Goal: Task Accomplishment & Management: Manage account settings

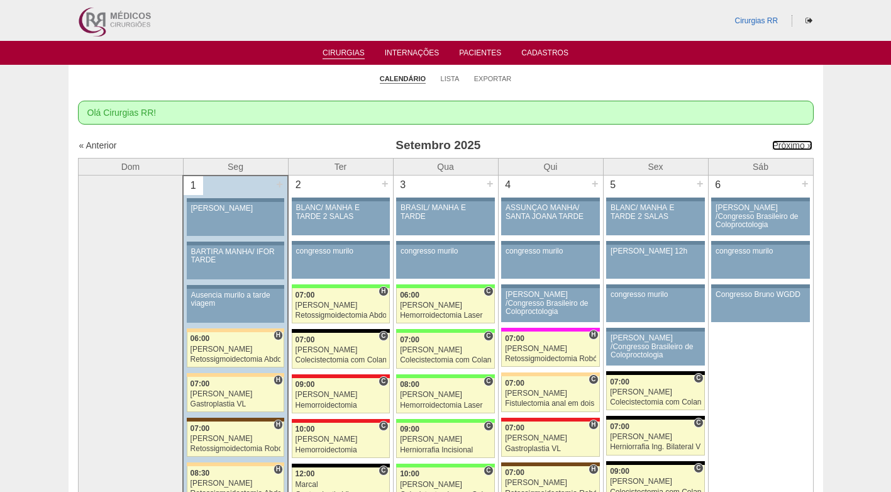
drag, startPoint x: 780, startPoint y: 146, endPoint x: 636, endPoint y: 94, distance: 153.5
click at [779, 146] on link "Próximo »" at bounding box center [792, 145] width 40 height 10
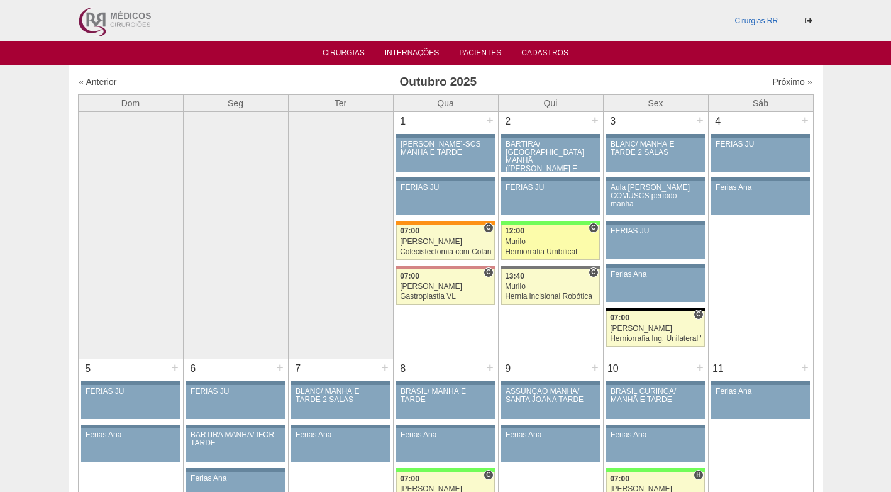
click at [557, 248] on div "Herniorrafia Umbilical" at bounding box center [550, 252] width 91 height 8
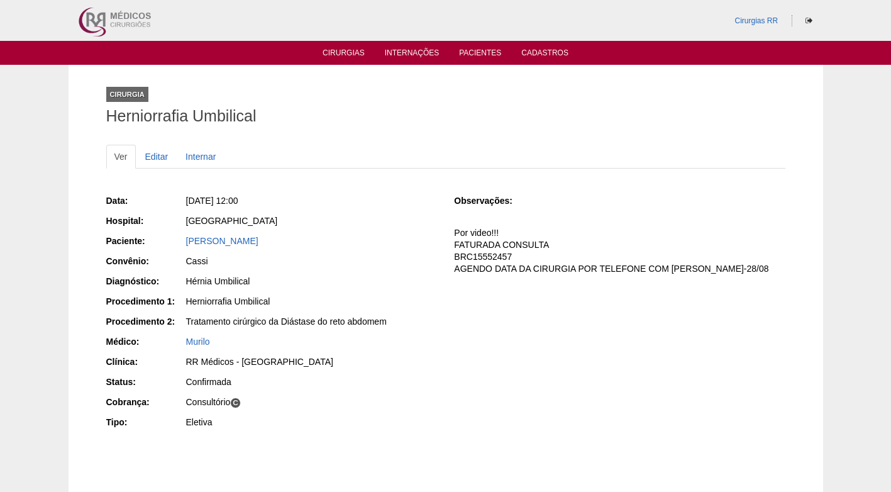
drag, startPoint x: 295, startPoint y: 242, endPoint x: 188, endPoint y: 235, distance: 107.2
click at [187, 236] on div "[PERSON_NAME]" at bounding box center [311, 241] width 251 height 13
copy link "[PERSON_NAME]"
click at [325, 217] on div "[GEOGRAPHIC_DATA]" at bounding box center [311, 220] width 251 height 13
click at [357, 258] on div "Cassi" at bounding box center [311, 261] width 251 height 13
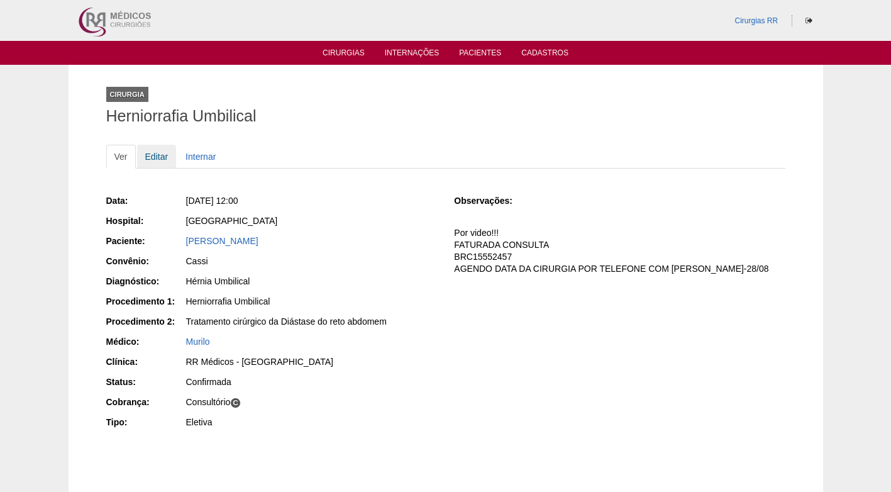
click at [156, 159] on link "Editar" at bounding box center [157, 157] width 40 height 24
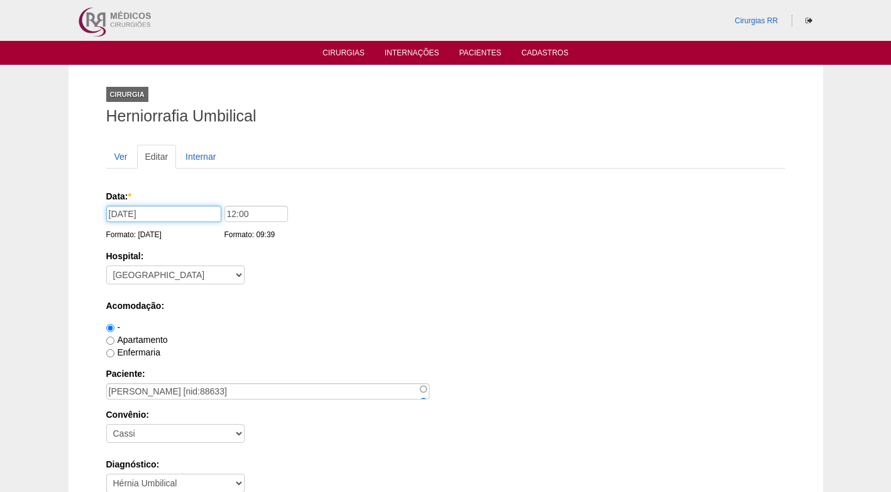
click at [192, 211] on input "02/10/2025" at bounding box center [163, 214] width 115 height 16
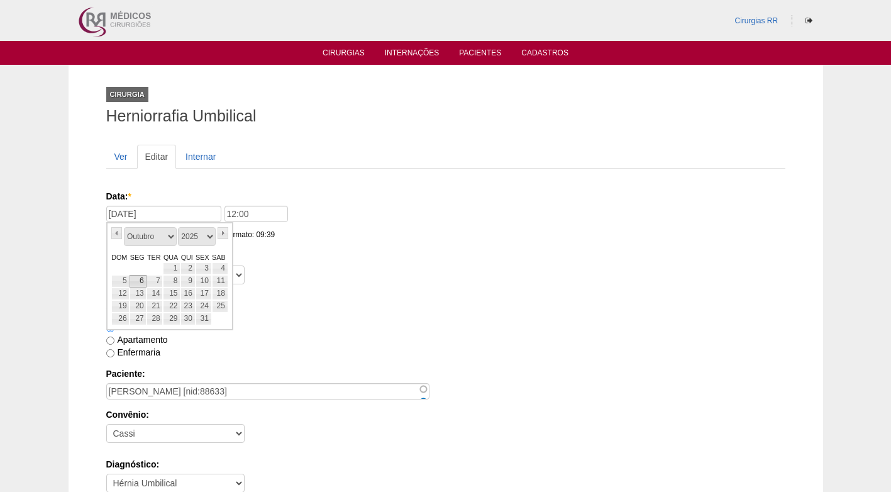
click at [143, 280] on link "6" at bounding box center [138, 281] width 17 height 13
type input "06/10/2025"
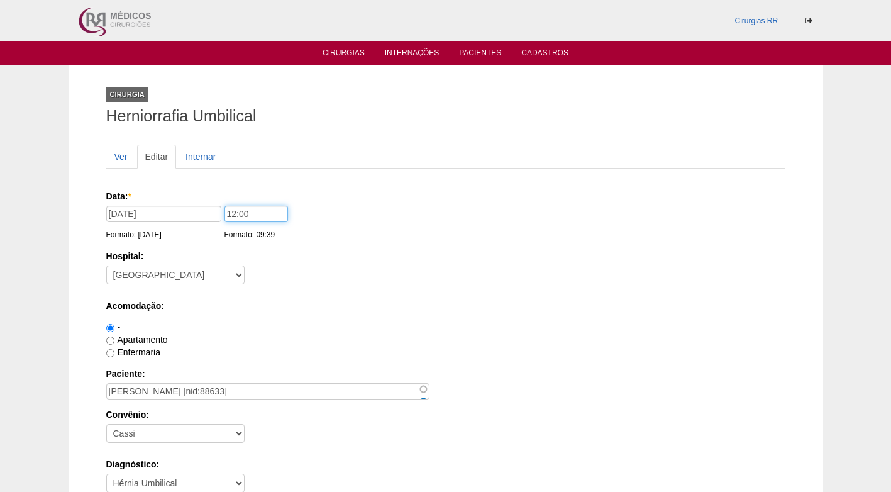
click at [232, 214] on input "12:00" at bounding box center [256, 214] width 64 height 16
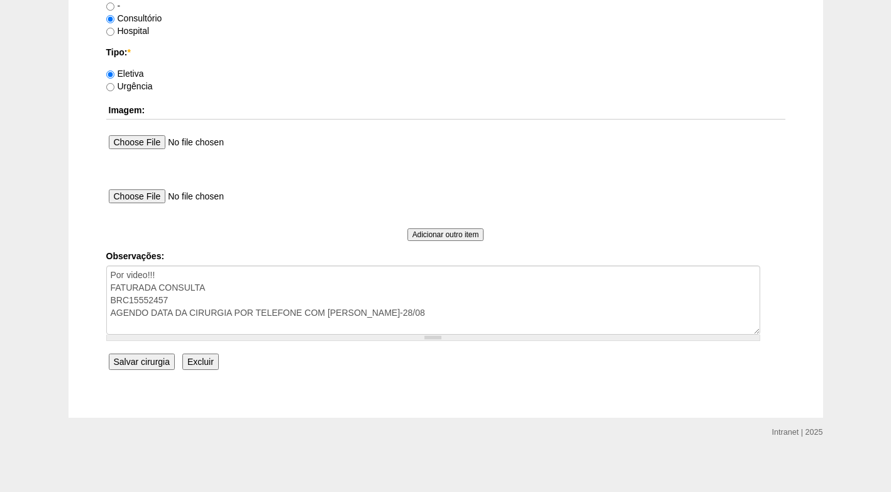
scroll to position [1129, 0]
type input "11:00"
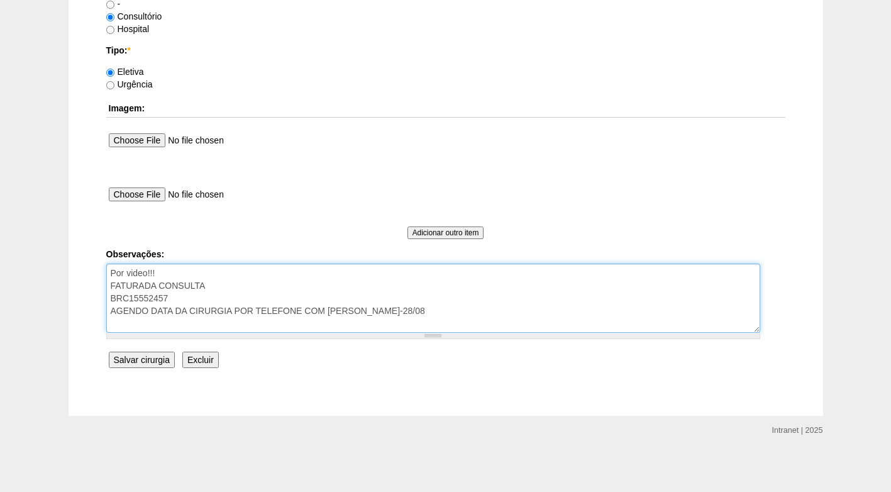
click at [404, 310] on textarea "Por video!!! FATURADA CONSULTA BRC15552457 AGENDO DATA DA CIRURGIA POR TELEFONE…" at bounding box center [433, 297] width 654 height 69
click at [156, 324] on textarea "Por video!!! FATURADA CONSULTA BRC15552457 AGENDO DATA DA CIRURGIA POR TELEFONE…" at bounding box center [433, 297] width 654 height 69
type textarea "Por video!!! FATURADA CONSULTA BRC15552457 AGENDO DATA DA CIRURGIA POR TELEFONE…"
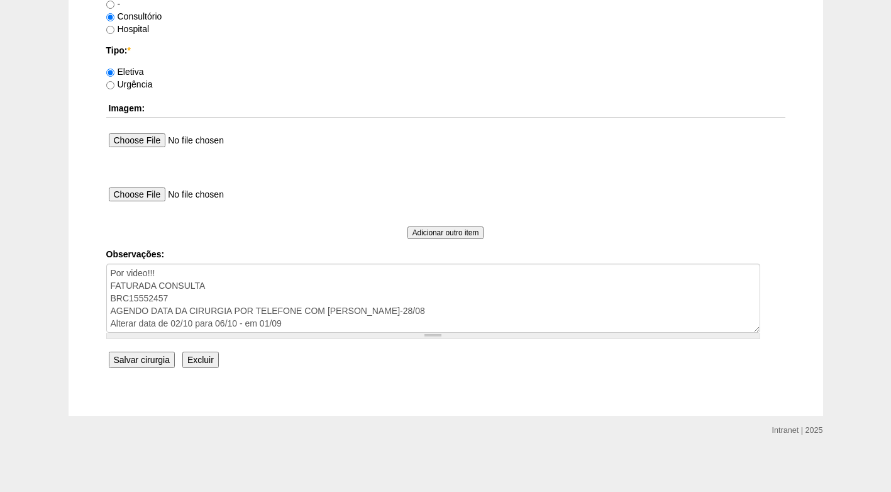
click at [153, 368] on input "Salvar cirurgia" at bounding box center [142, 359] width 66 height 16
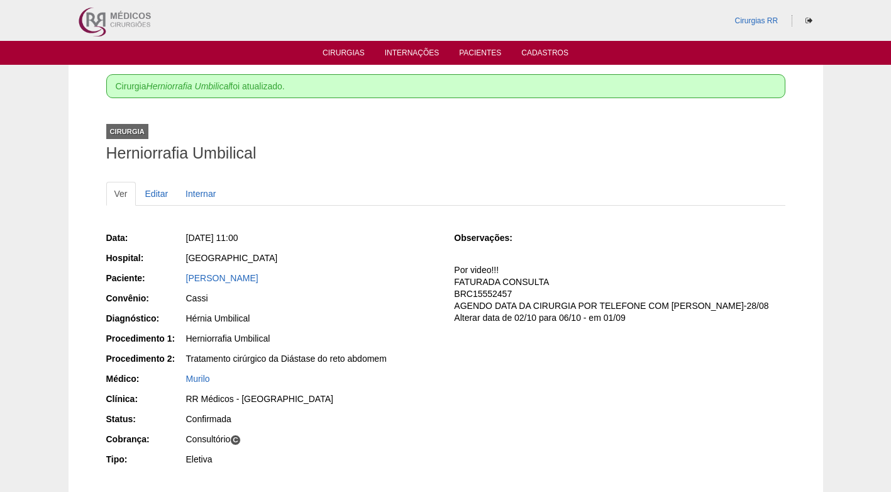
drag, startPoint x: 300, startPoint y: 336, endPoint x: 299, endPoint y: 321, distance: 15.8
click at [299, 333] on div "Herniorrafia Umbilical" at bounding box center [311, 338] width 251 height 13
click at [351, 55] on link "Cirurgias" at bounding box center [344, 53] width 42 height 11
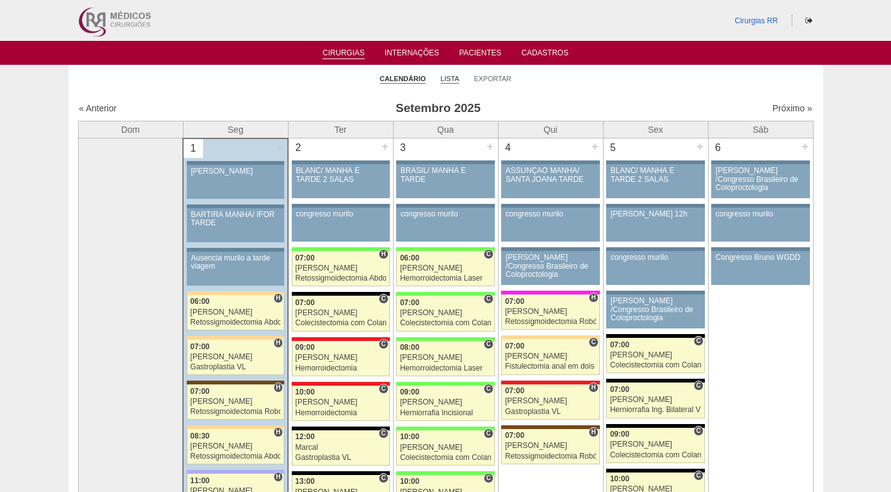
click at [450, 79] on link "Lista" at bounding box center [450, 78] width 19 height 9
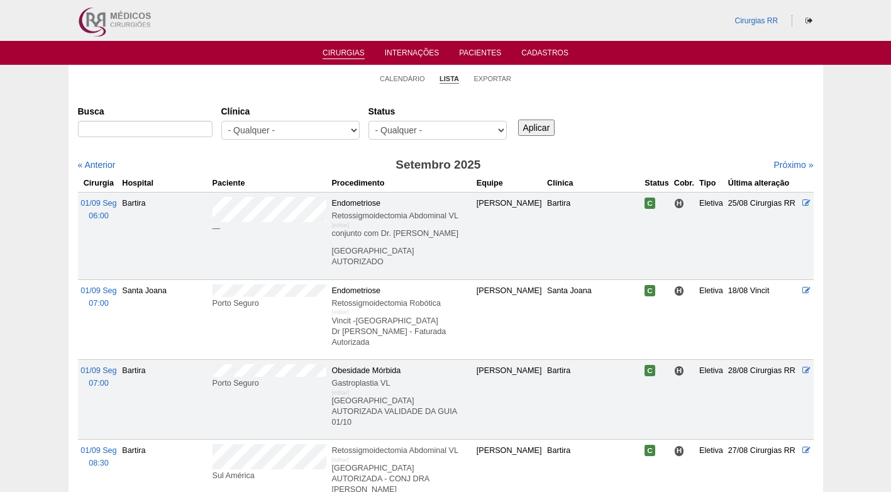
select select "resr"
click at [368, 121] on select "- Qualquer - Reservada Confirmada Suspensa Cancelada" at bounding box center [437, 130] width 138 height 19
click at [538, 125] on input "Aplicar" at bounding box center [536, 127] width 37 height 16
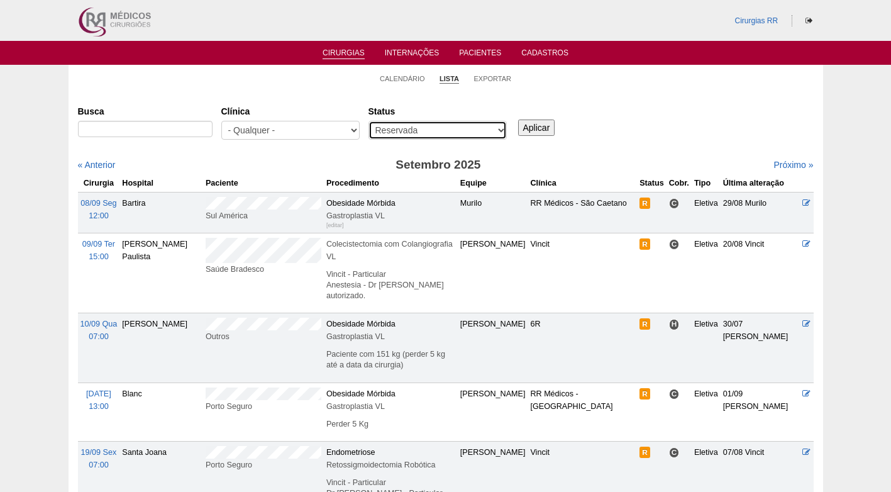
click at [478, 128] on select "- Qualquer - Reservada Confirmada Suspensa Cancelada" at bounding box center [437, 130] width 138 height 19
select select "All"
click at [368, 121] on select "- Qualquer - Reservada Confirmada Suspensa Cancelada" at bounding box center [437, 130] width 138 height 19
click at [391, 80] on link "Calendário" at bounding box center [402, 78] width 45 height 9
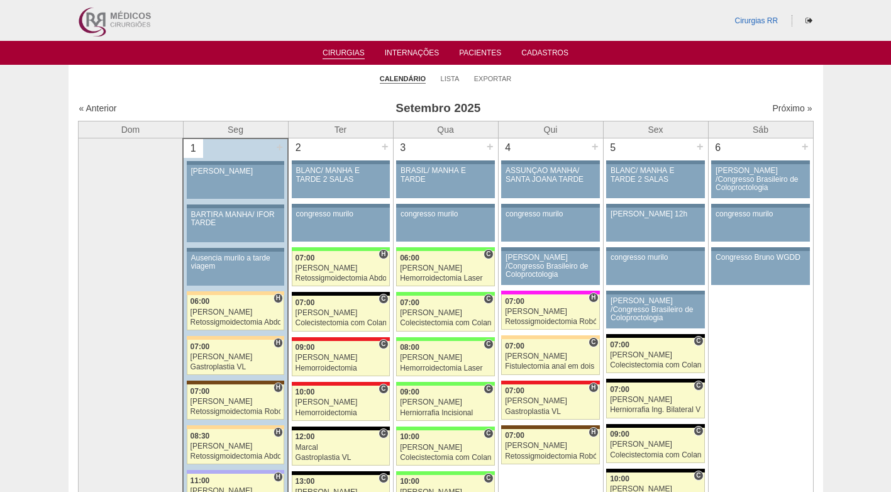
click at [447, 80] on link "Lista" at bounding box center [450, 78] width 19 height 9
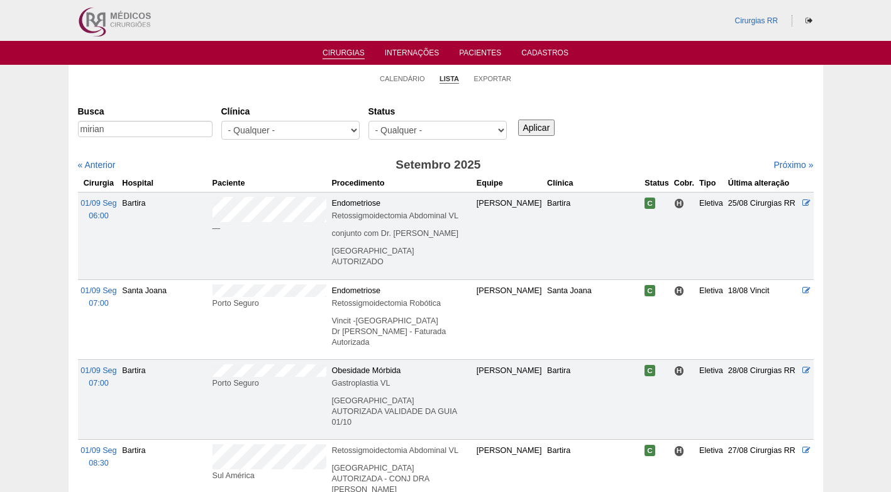
type input "mirian"
click at [518, 119] on input "Aplicar" at bounding box center [536, 127] width 37 height 16
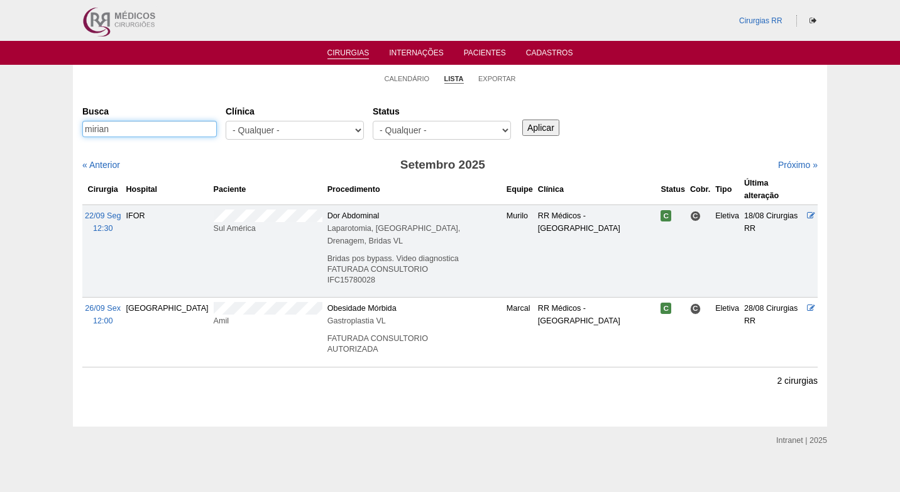
drag, startPoint x: 94, startPoint y: 132, endPoint x: 45, endPoint y: 135, distance: 49.1
click at [45, 135] on div "Calendário Lista Exportar Cirurgias Busca mirian Clínica - Qualquer - 6R Alphav…" at bounding box center [450, 245] width 900 height 361
type input "guiral"
click at [522, 119] on input "Aplicar" at bounding box center [540, 127] width 37 height 16
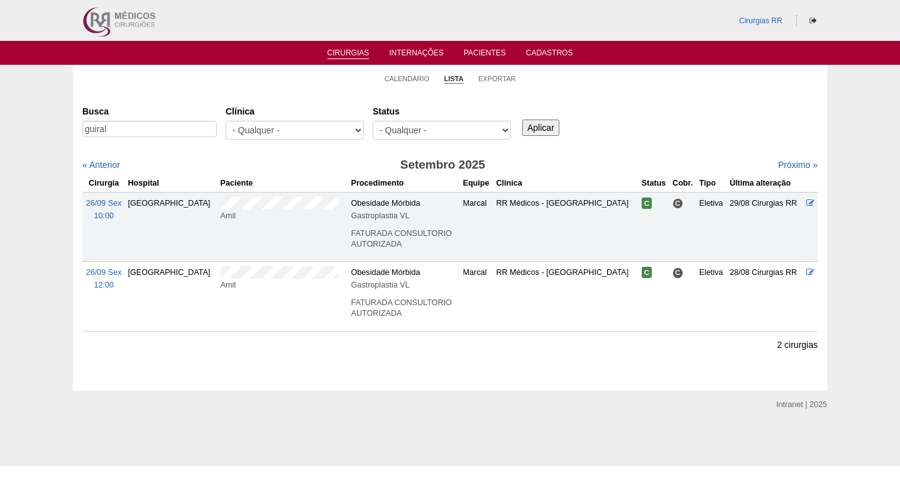
click at [644, 123] on div "Busca [GEOGRAPHIC_DATA] [GEOGRAPHIC_DATA] - Qualquer - 6R Alphaville Assunção B…" at bounding box center [450, 123] width 736 height 45
click at [643, 118] on div "Busca [GEOGRAPHIC_DATA] [GEOGRAPHIC_DATA] - Qualquer - 6R Alphaville Assunção B…" at bounding box center [450, 123] width 736 height 45
drag, startPoint x: 631, startPoint y: 137, endPoint x: 523, endPoint y: 91, distance: 117.7
click at [630, 134] on div "Busca guiral Clínica - Qualquer - 6R Alphaville Assunção Bartira Brasil Christo…" at bounding box center [450, 123] width 736 height 45
click at [417, 79] on link "Calendário" at bounding box center [407, 78] width 45 height 9
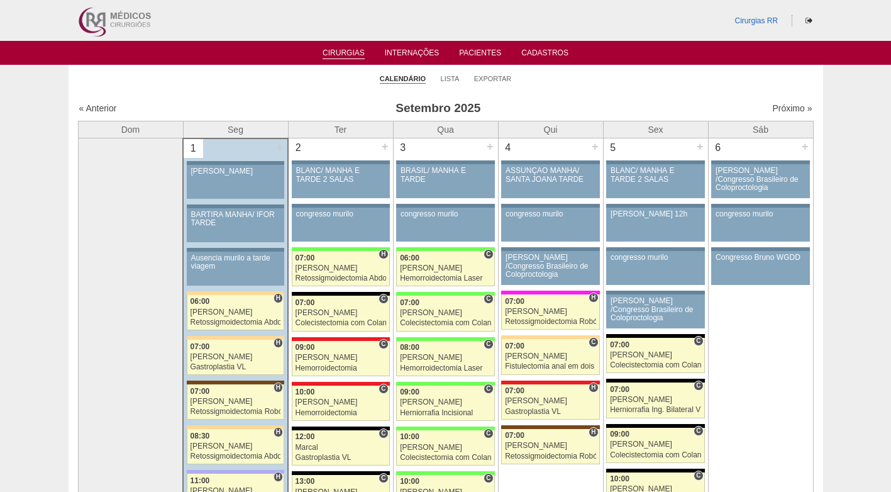
drag, startPoint x: 554, startPoint y: 74, endPoint x: 501, endPoint y: 77, distance: 52.9
click at [553, 74] on ul "Calendário Lista Exportar" at bounding box center [446, 78] width 755 height 26
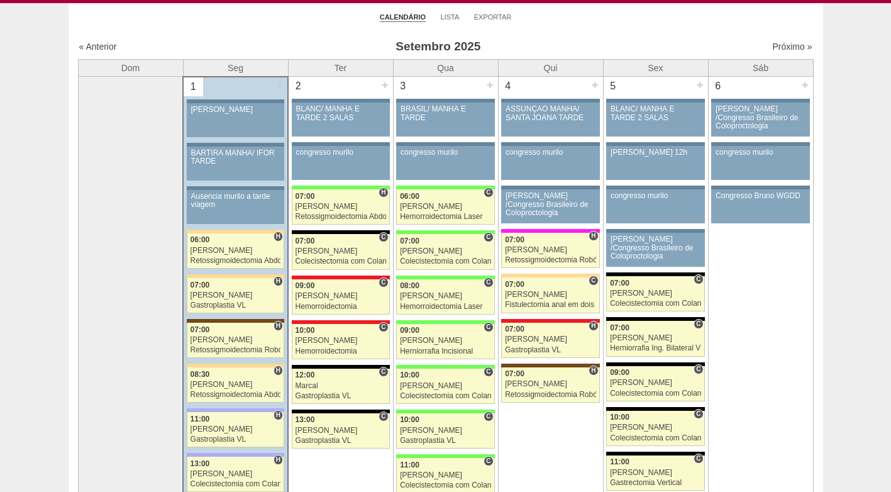
scroll to position [63, 0]
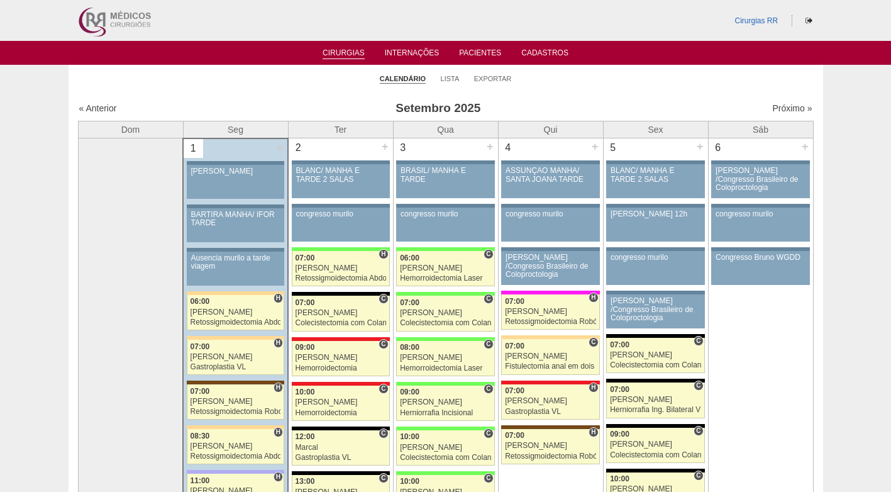
click at [562, 86] on ul "Calendário Lista Exportar" at bounding box center [446, 78] width 755 height 26
click at [546, 85] on ul "Calendário Lista Exportar" at bounding box center [446, 78] width 755 height 26
click at [262, 86] on ul "Calendário Lista Exportar" at bounding box center [446, 78] width 755 height 26
click at [316, 91] on ul "Calendário Lista Exportar" at bounding box center [446, 78] width 755 height 26
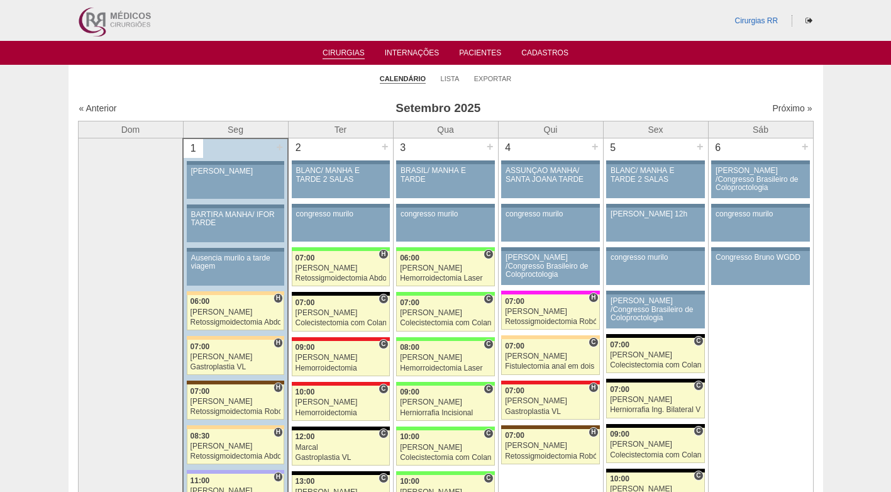
click at [565, 91] on ul "Calendário Lista Exportar" at bounding box center [446, 78] width 755 height 26
drag, startPoint x: 567, startPoint y: 91, endPoint x: 551, endPoint y: 97, distance: 16.9
click at [451, 79] on link "Lista" at bounding box center [450, 78] width 19 height 9
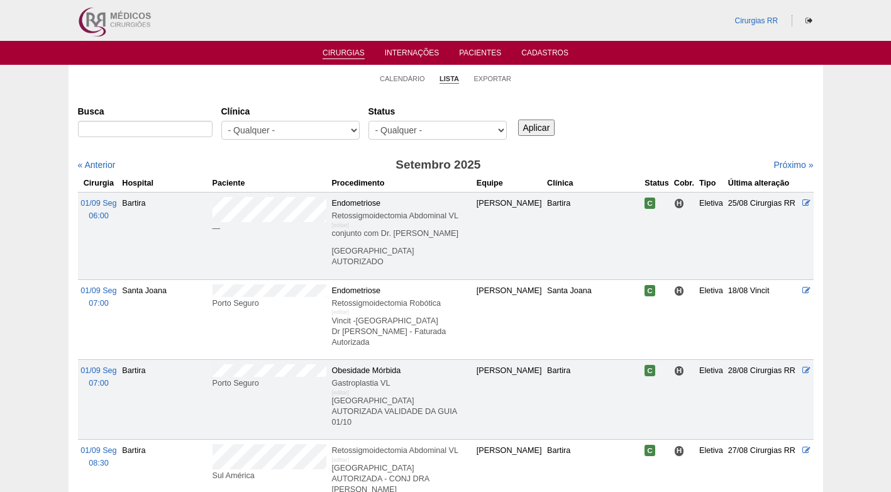
select select "resr"
click at [368, 121] on select "- Qualquer - Reservada Confirmada Suspensa Cancelada" at bounding box center [437, 130] width 138 height 19
click at [539, 133] on input "Aplicar" at bounding box center [536, 127] width 37 height 16
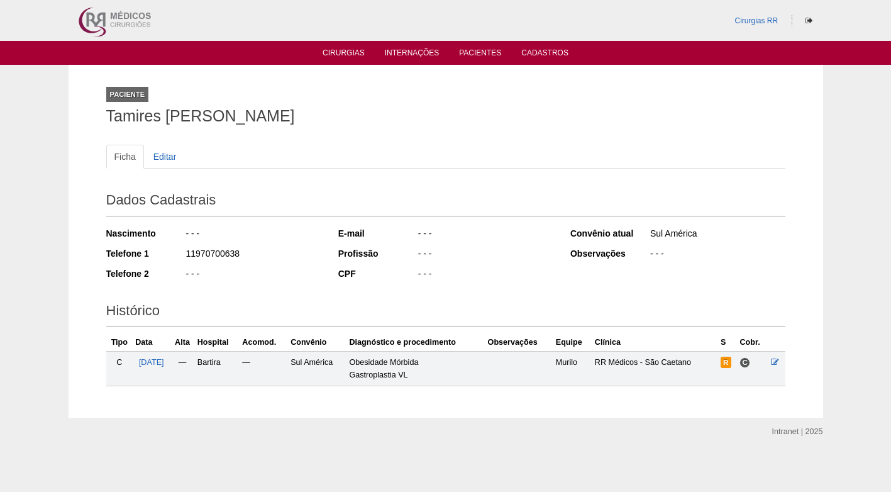
drag, startPoint x: 309, startPoint y: 119, endPoint x: 97, endPoint y: 119, distance: 212.5
click at [97, 119] on div "Paciente Tamires Alline Alves Amorim Ficha Editar Dados Cadastrais Nascimento -…" at bounding box center [446, 241] width 698 height 353
copy h1 "Tamires Alline Alves Amorim"
click at [421, 112] on h1 "Tamires Alline Alves Amorim" at bounding box center [445, 116] width 679 height 16
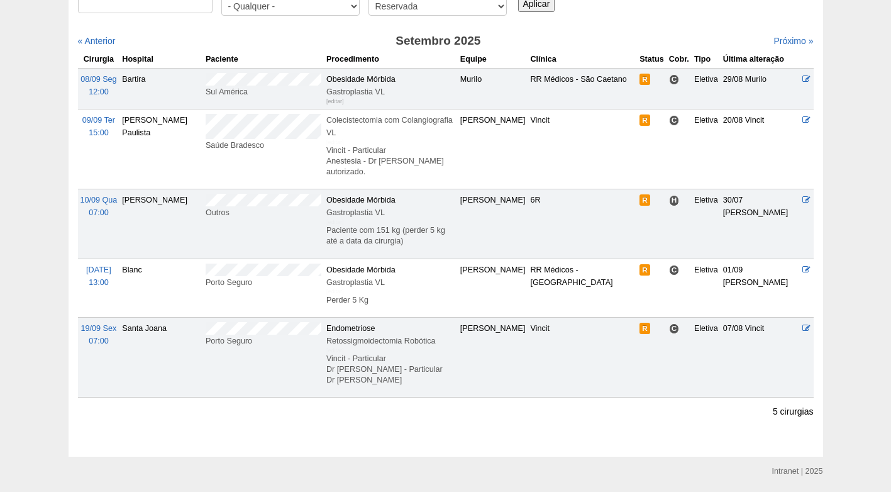
scroll to position [126, 0]
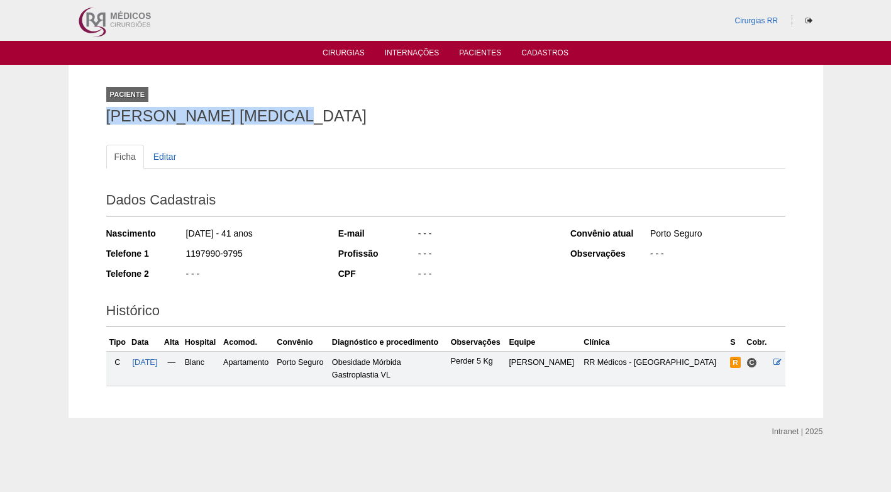
drag, startPoint x: 202, startPoint y: 118, endPoint x: 91, endPoint y: 117, distance: 110.7
click at [91, 117] on div "Paciente Ronaldo Barreto Vibrio Ficha Editar Dados Cadastrais Nascimento 28/04/…" at bounding box center [446, 241] width 755 height 353
click at [340, 107] on div "Paciente Ronaldo Barreto Vibrio" at bounding box center [445, 103] width 679 height 58
click at [367, 129] on div "Paciente Ronaldo Barreto Vibrio" at bounding box center [445, 103] width 679 height 58
click at [780, 363] on icon at bounding box center [777, 362] width 8 height 8
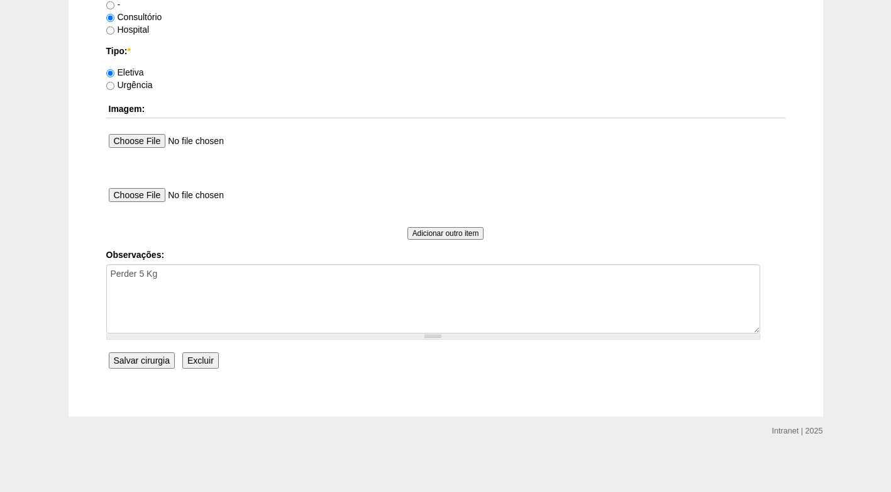
scroll to position [1129, 0]
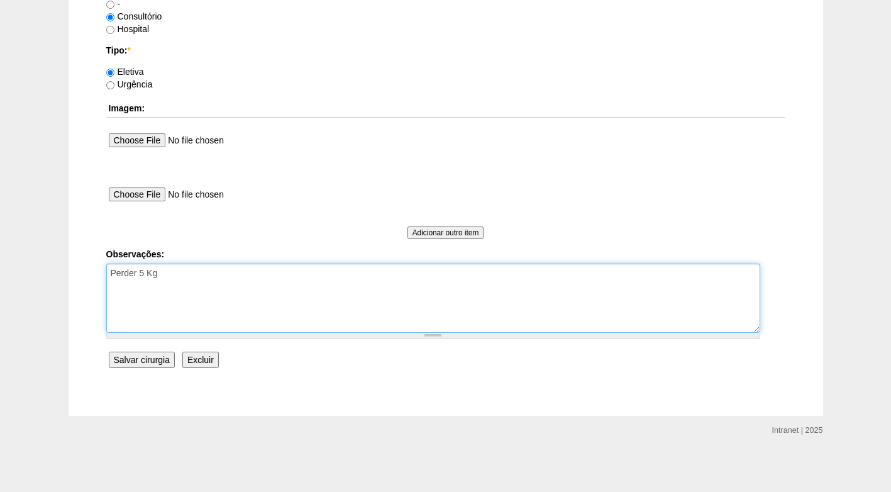
click at [225, 279] on textarea "Perder 5 Kg" at bounding box center [433, 297] width 654 height 69
type textarea "Perder 5 Kg FATURADO CONSULTÓRIO AUTORIZADO"
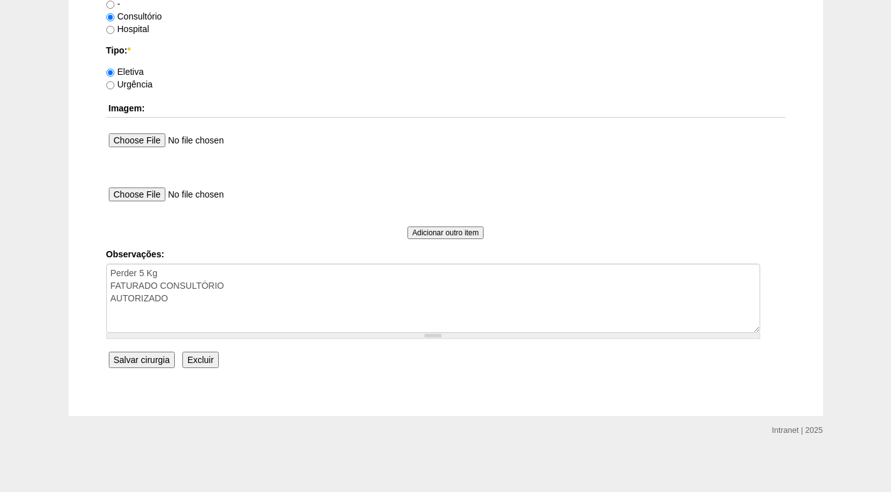
click at [162, 360] on input "Salvar cirurgia" at bounding box center [142, 359] width 66 height 16
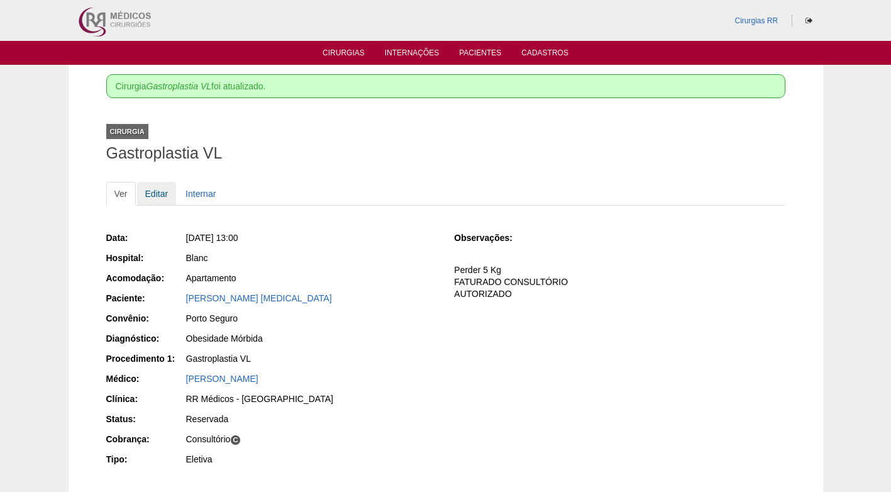
click at [157, 185] on link "Editar" at bounding box center [157, 194] width 40 height 24
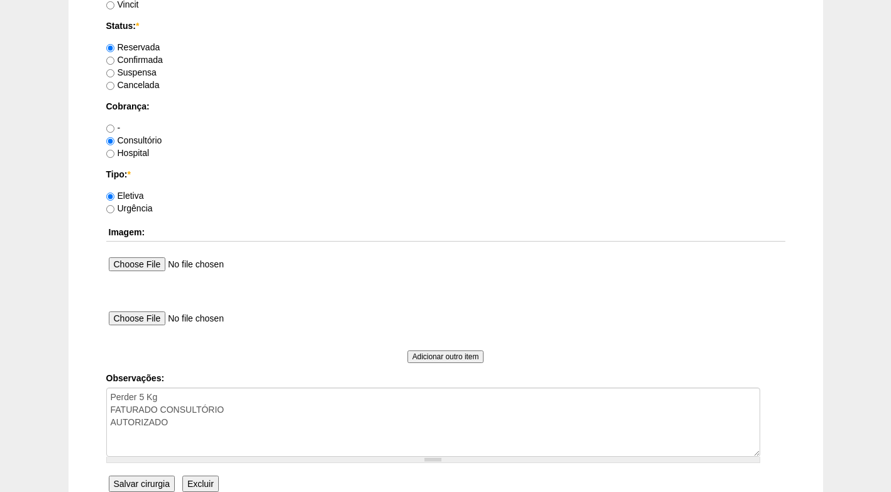
scroll to position [1006, 0]
click at [142, 60] on label "Confirmada" at bounding box center [134, 58] width 57 height 10
click at [114, 60] on input "Confirmada" at bounding box center [110, 59] width 8 height 8
radio input "true"
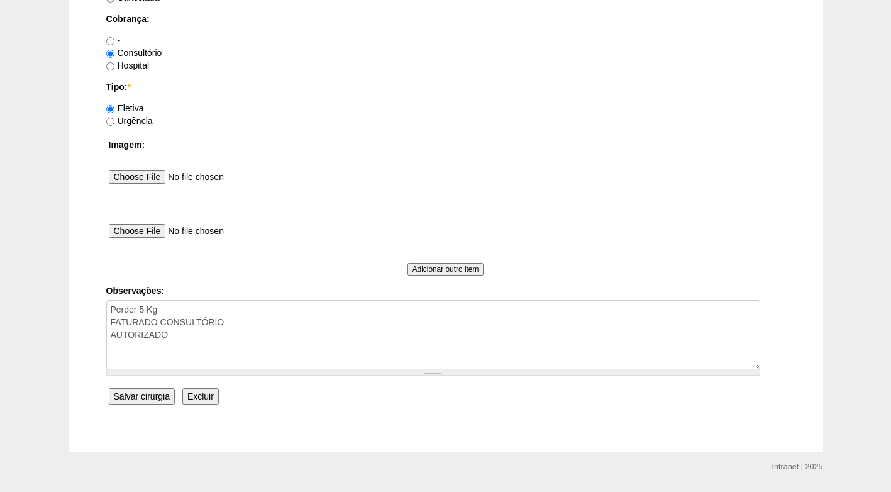
scroll to position [1129, 0]
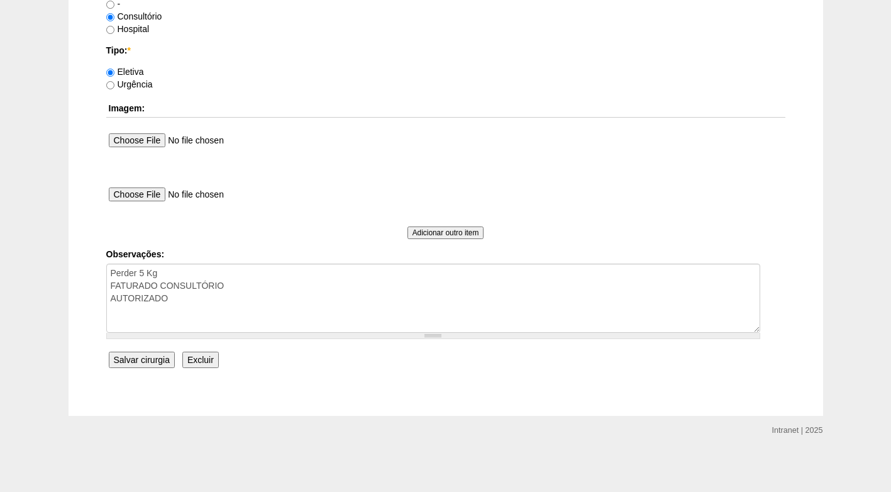
click at [149, 356] on input "Salvar cirurgia" at bounding box center [142, 359] width 66 height 16
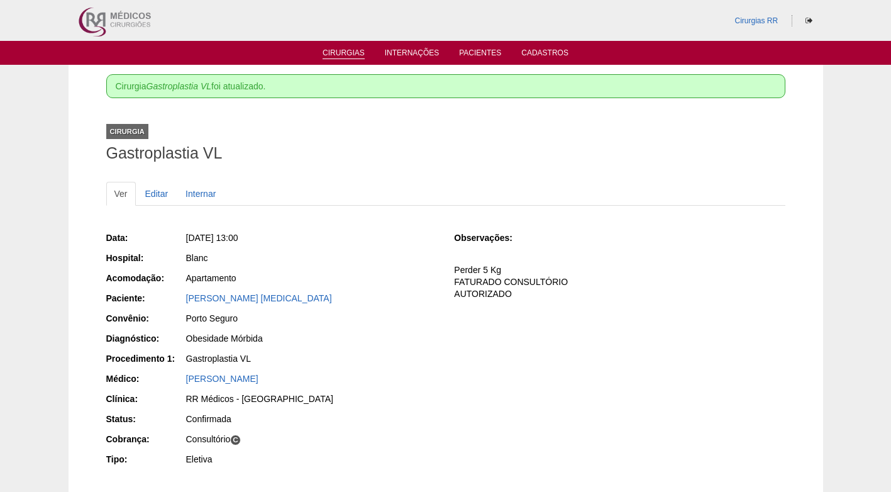
click at [341, 52] on link "Cirurgias" at bounding box center [344, 53] width 42 height 11
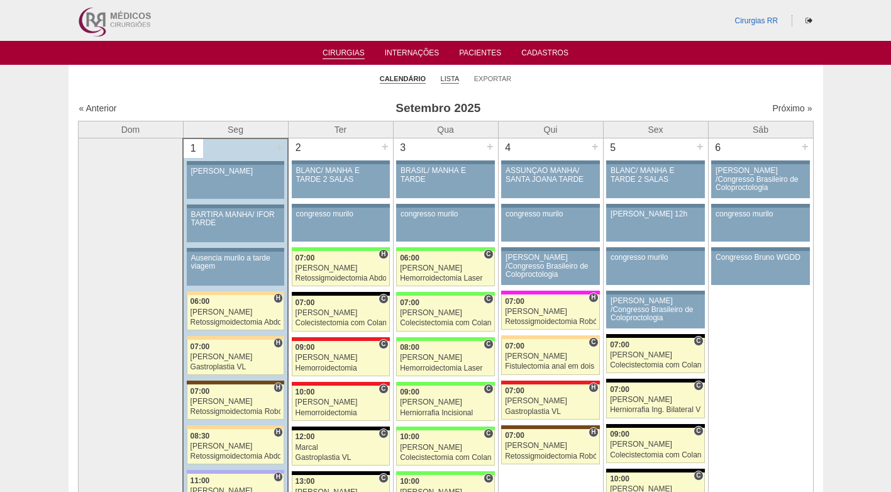
click at [449, 76] on link "Lista" at bounding box center [450, 78] width 19 height 9
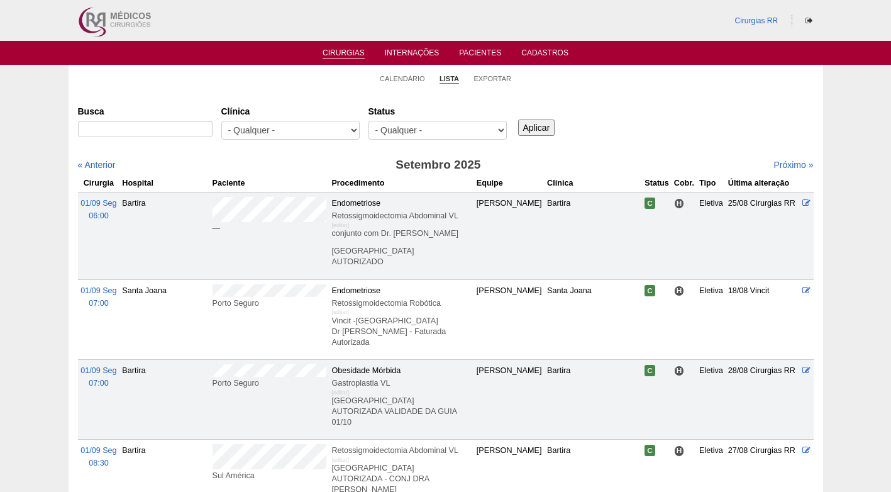
select select "resr"
click at [368, 121] on select "- Qualquer - Reservada Confirmada Suspensa Cancelada" at bounding box center [437, 130] width 138 height 19
click at [551, 129] on input "Aplicar" at bounding box center [536, 127] width 37 height 16
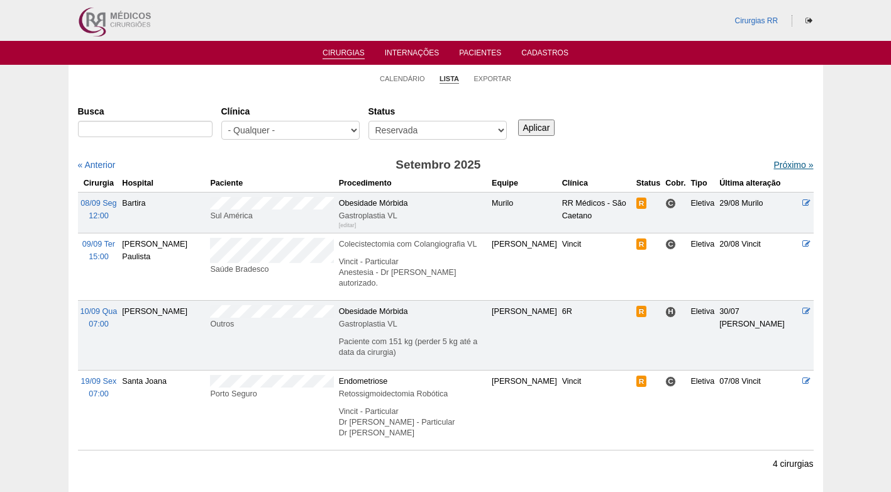
click at [777, 165] on link "Próximo »" at bounding box center [793, 165] width 40 height 10
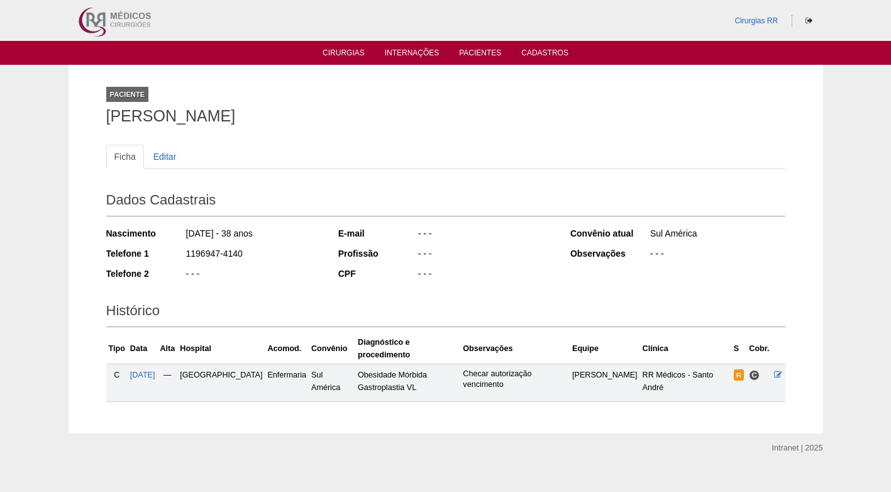
drag, startPoint x: 306, startPoint y: 116, endPoint x: 89, endPoint y: 117, distance: 216.9
click at [89, 117] on div "Paciente [PERSON_NAME] Ficha Editar Dados Cadastrais Nascimento [DATE] - 38 ano…" at bounding box center [446, 249] width 755 height 368
copy h1 "[PERSON_NAME]"
drag, startPoint x: 401, startPoint y: 106, endPoint x: 389, endPoint y: 97, distance: 15.7
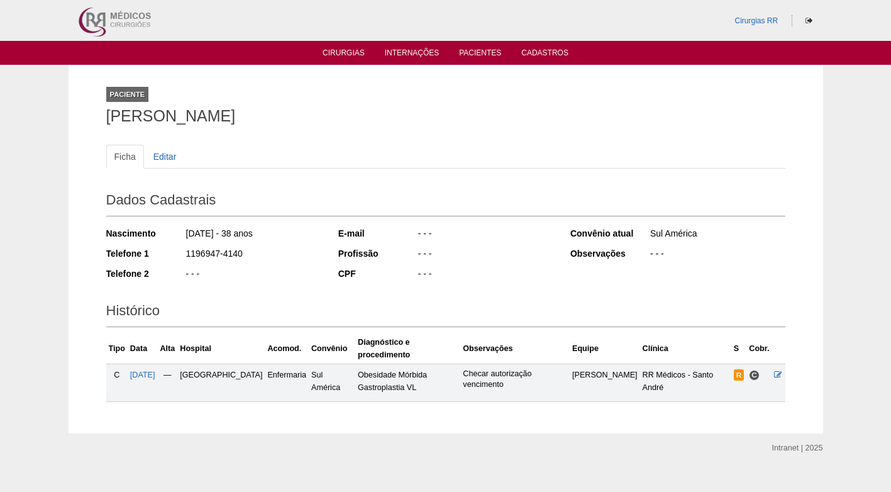
click at [400, 104] on div "Paciente Clicia Aparecida de Oliveira Pinto" at bounding box center [445, 103] width 679 height 58
click at [231, 135] on div "Ficha Editar Dados Cadastrais Nascimento 31/12/1986 - 38 anos Telefone 1 119694…" at bounding box center [445, 267] width 679 height 270
click at [777, 370] on icon at bounding box center [778, 374] width 8 height 8
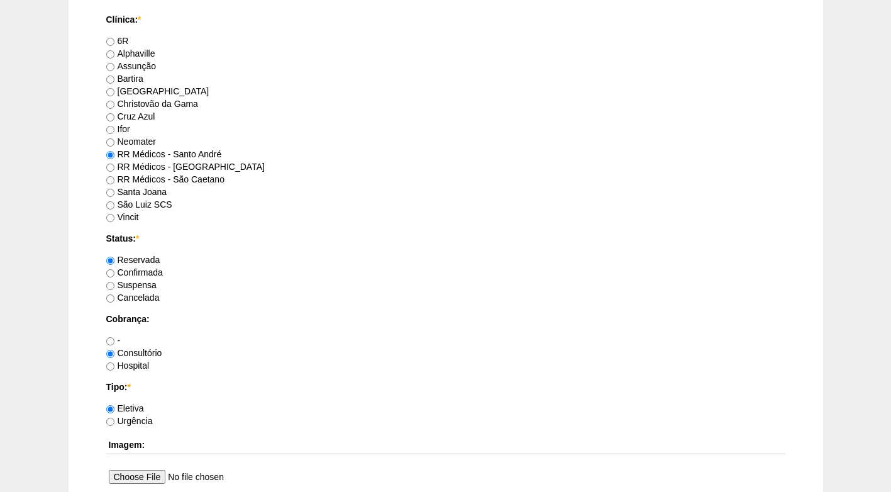
scroll to position [817, 0]
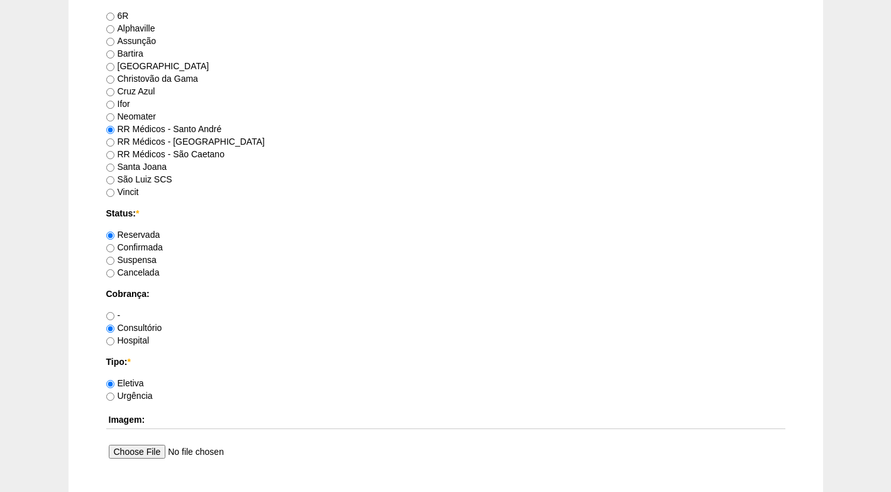
click at [146, 248] on label "Confirmada" at bounding box center [134, 247] width 57 height 10
click at [114, 248] on input "Confirmada" at bounding box center [110, 248] width 8 height 8
radio input "true"
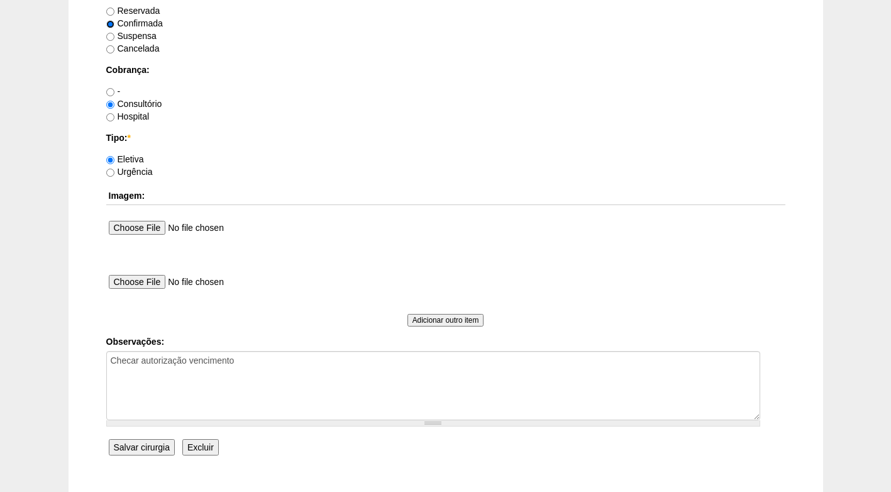
scroll to position [1069, 0]
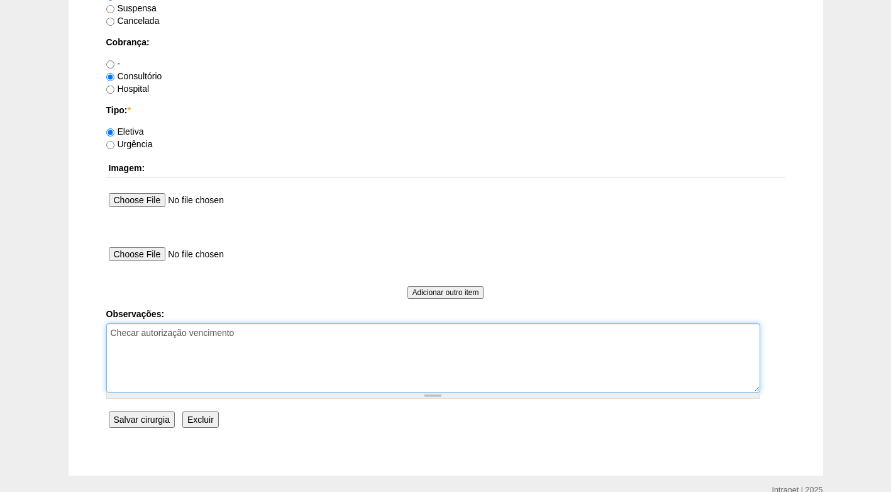
click at [266, 339] on textarea "Checar autorização vencimento" at bounding box center [433, 357] width 654 height 69
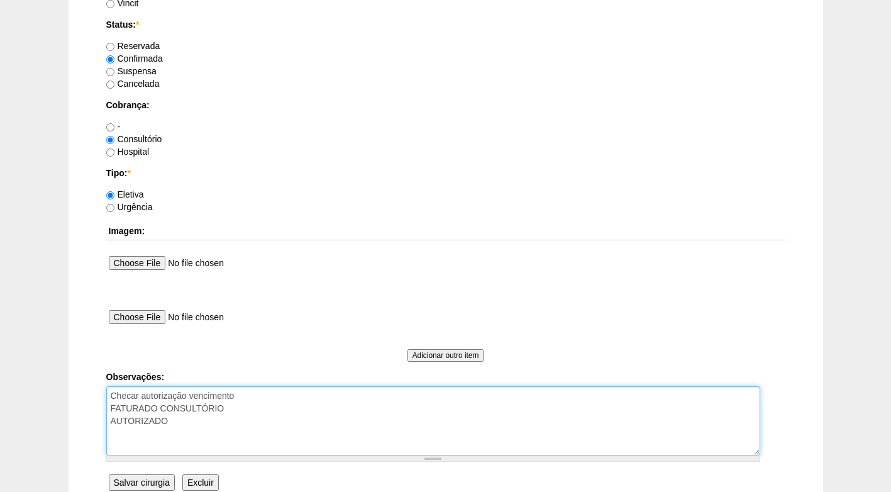
scroll to position [1129, 0]
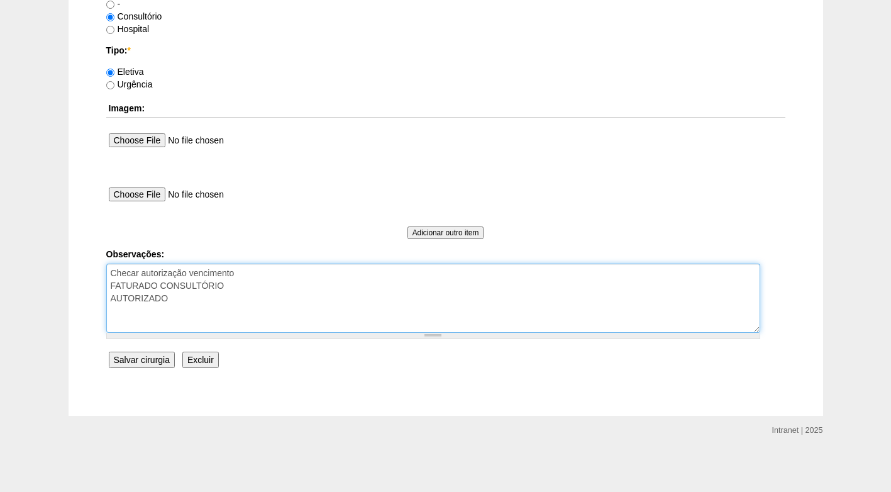
click at [180, 310] on textarea "Checar autorização vencimento" at bounding box center [433, 297] width 654 height 69
click at [153, 314] on textarea "Checar autorização vencimento" at bounding box center [433, 297] width 654 height 69
click at [203, 303] on textarea "Checar autorização vencimento" at bounding box center [433, 297] width 654 height 69
click at [272, 271] on textarea "Checar autorização vencimento" at bounding box center [433, 297] width 654 height 69
click at [320, 271] on textarea "Checar autorização vencimento" at bounding box center [433, 297] width 654 height 69
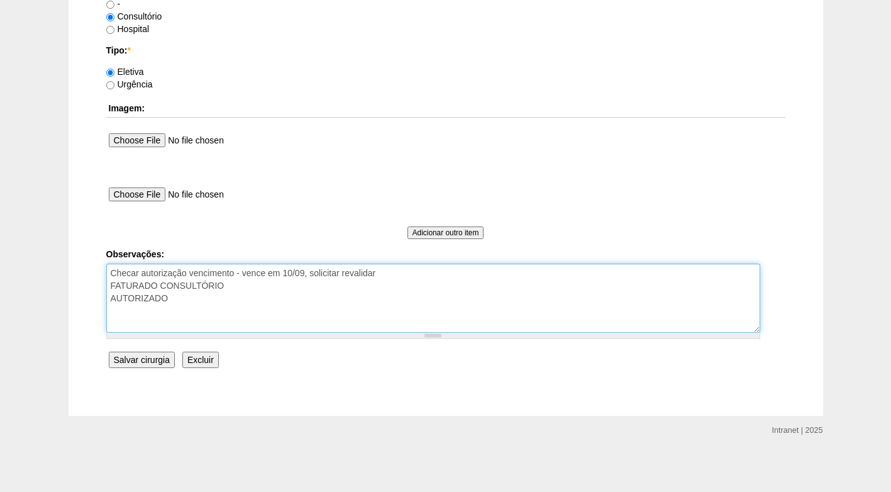
click at [392, 280] on textarea "Checar autorização vencimento" at bounding box center [433, 297] width 654 height 69
click at [380, 273] on textarea "Checar autorização vencimento" at bounding box center [433, 297] width 654 height 69
click at [369, 292] on textarea "Checar autorização vencimento" at bounding box center [433, 297] width 654 height 69
click at [399, 272] on textarea "Checar autorização vencimento" at bounding box center [433, 297] width 654 height 69
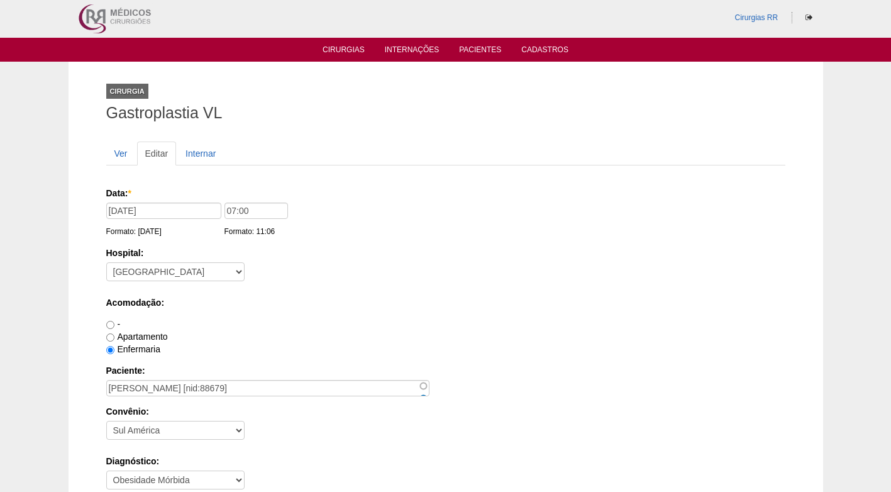
scroll to position [0, 0]
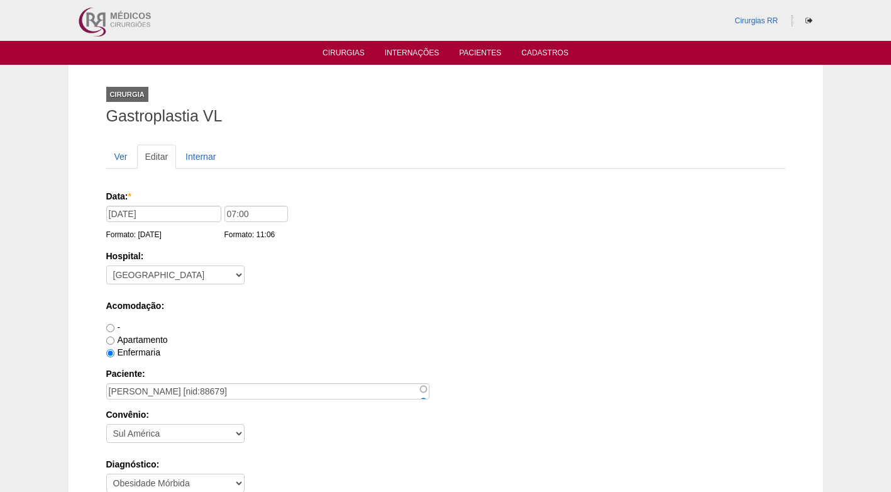
type textarea "Checar autorização vencimento - vence em 10/09, solicitar revalidação FATURADO …"
click at [402, 318] on div "Acomodação: - Apartamento Enfermaria" at bounding box center [445, 328] width 679 height 59
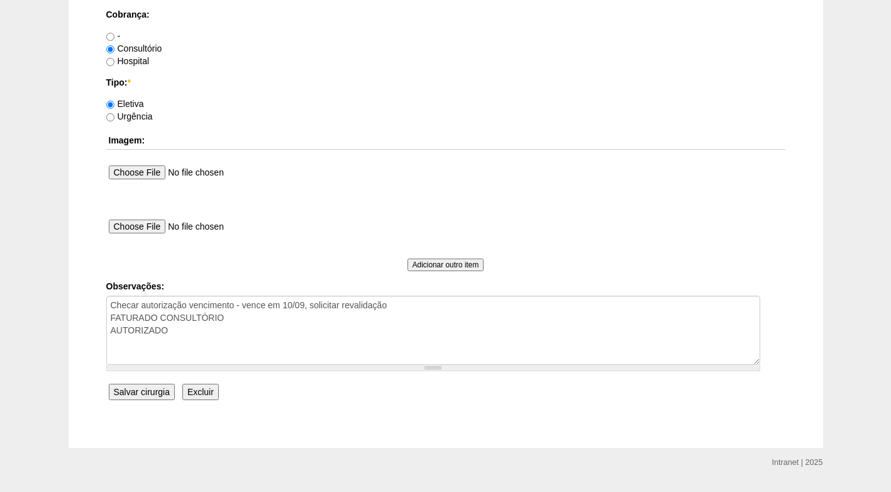
scroll to position [1129, 0]
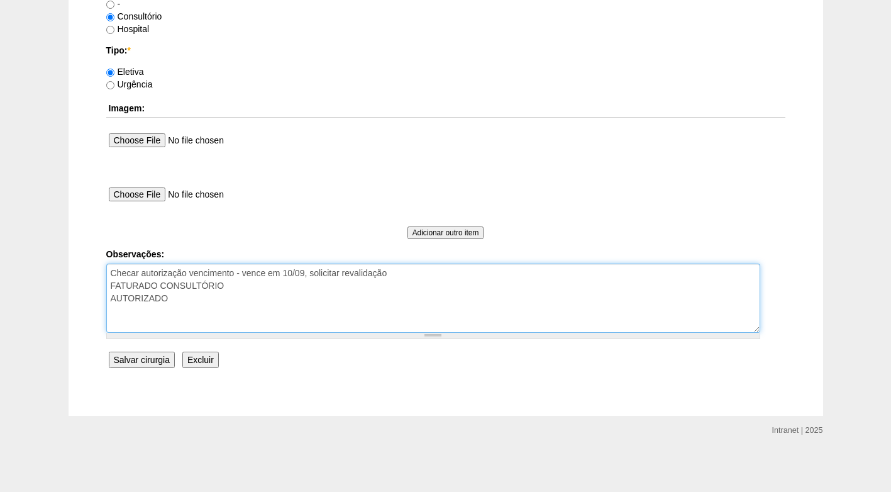
click at [312, 303] on textarea "Checar autorização vencimento" at bounding box center [433, 297] width 654 height 69
click at [263, 318] on textarea "Checar autorização vencimento" at bounding box center [433, 297] width 654 height 69
click at [300, 313] on textarea "Checar autorização vencimento" at bounding box center [433, 297] width 654 height 69
click at [233, 319] on textarea "Checar autorização vencimento" at bounding box center [433, 297] width 654 height 69
click at [231, 297] on textarea "Checar autorização vencimento" at bounding box center [433, 297] width 654 height 69
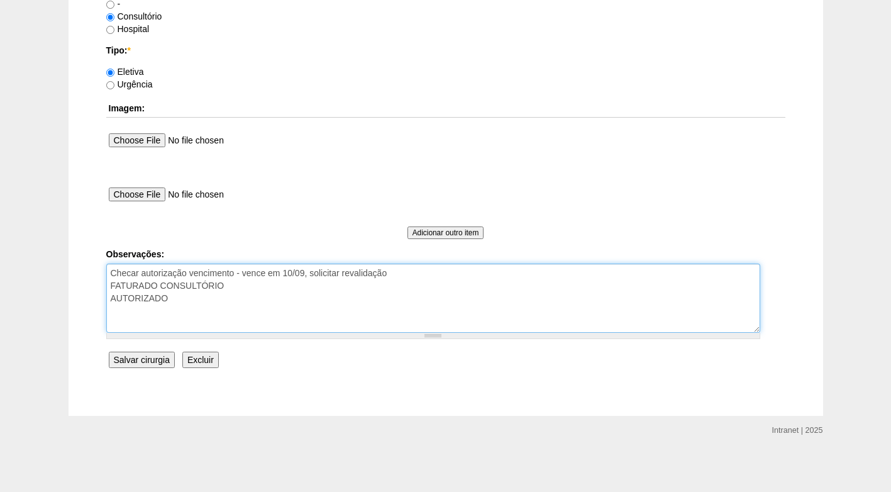
click at [215, 318] on textarea "Checar autorização vencimento" at bounding box center [433, 297] width 654 height 69
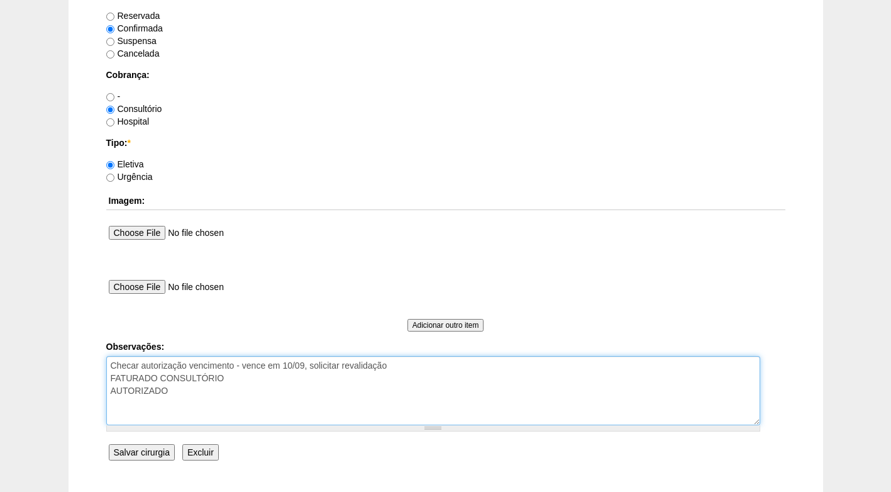
scroll to position [1069, 0]
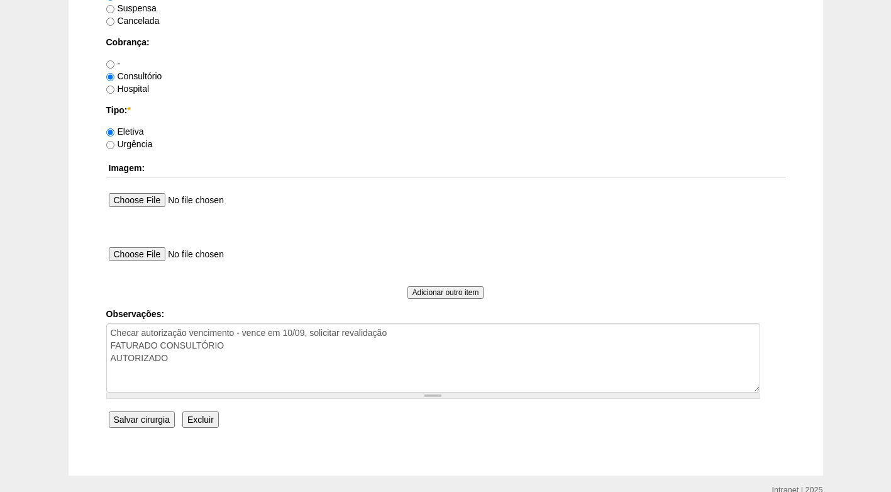
click at [144, 415] on input "Salvar cirurgia" at bounding box center [142, 419] width 66 height 16
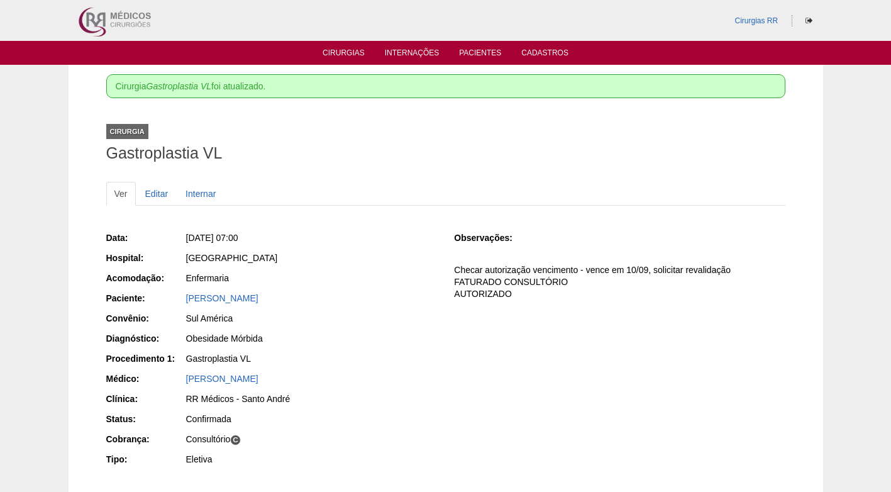
click at [403, 363] on div "Gastroplastia VL" at bounding box center [311, 358] width 251 height 13
click at [353, 55] on link "Cirurgias" at bounding box center [344, 53] width 42 height 11
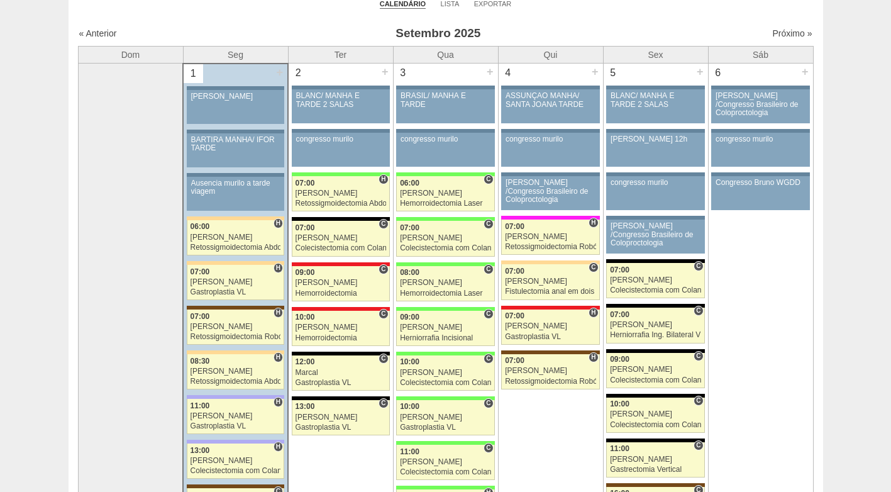
scroll to position [63, 0]
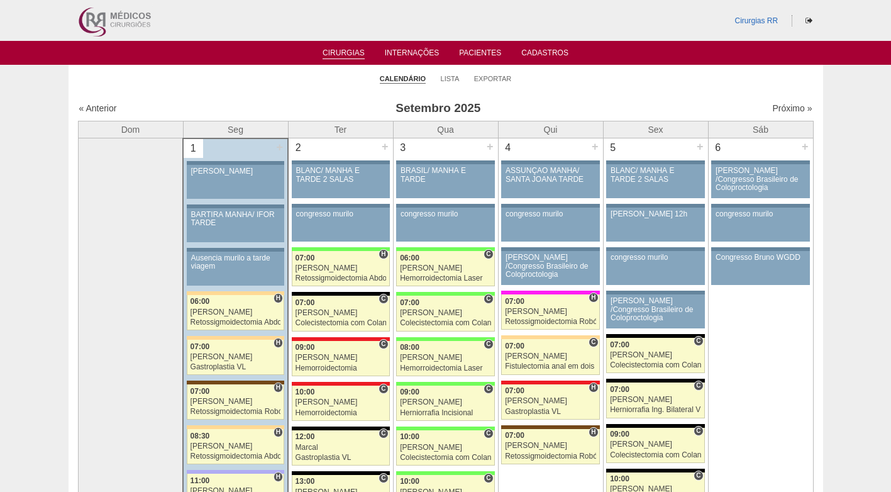
click at [306, 69] on ul "Calendário Lista Exportar" at bounding box center [446, 78] width 755 height 26
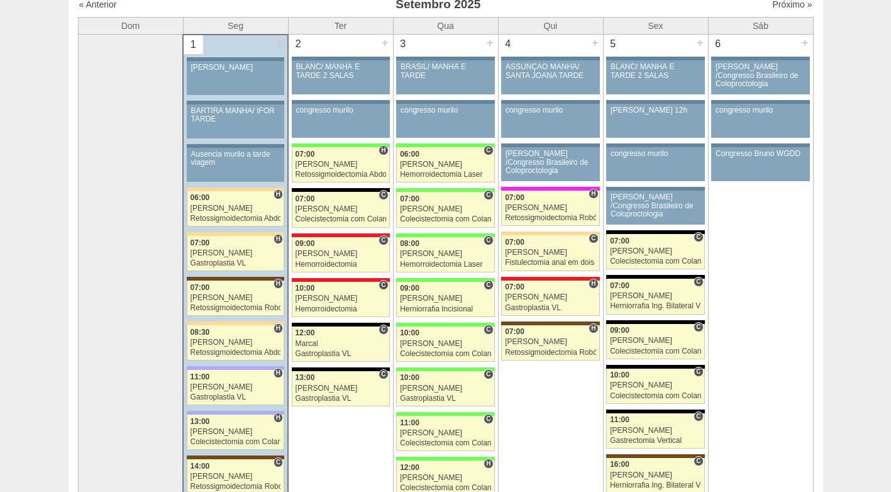
scroll to position [126, 0]
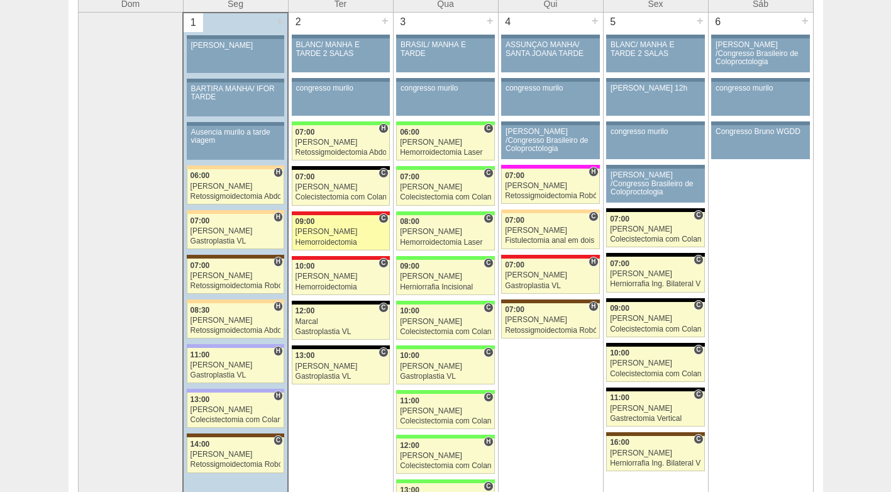
click at [330, 228] on div "Roberto Cury" at bounding box center [341, 232] width 91 height 8
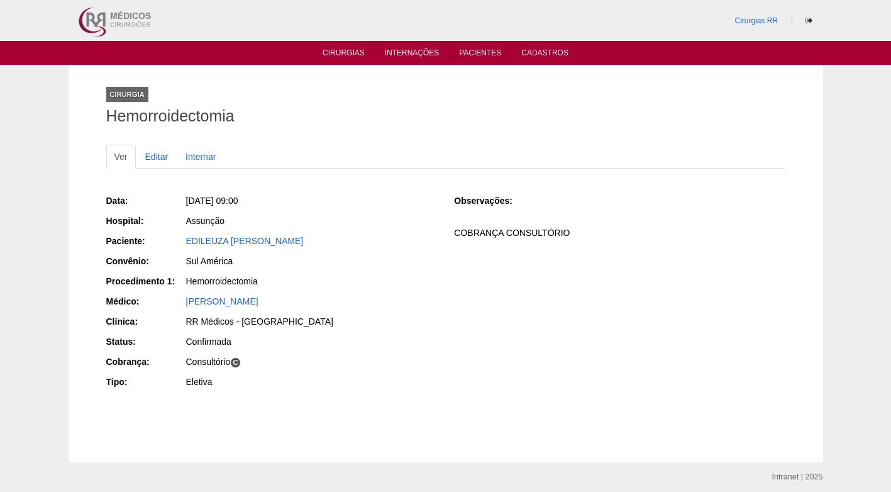
click at [344, 250] on div "EDILEUZA BEZERRA DA SILVA" at bounding box center [311, 243] width 252 height 16
click at [345, 58] on link "Cirurgias" at bounding box center [344, 53] width 42 height 11
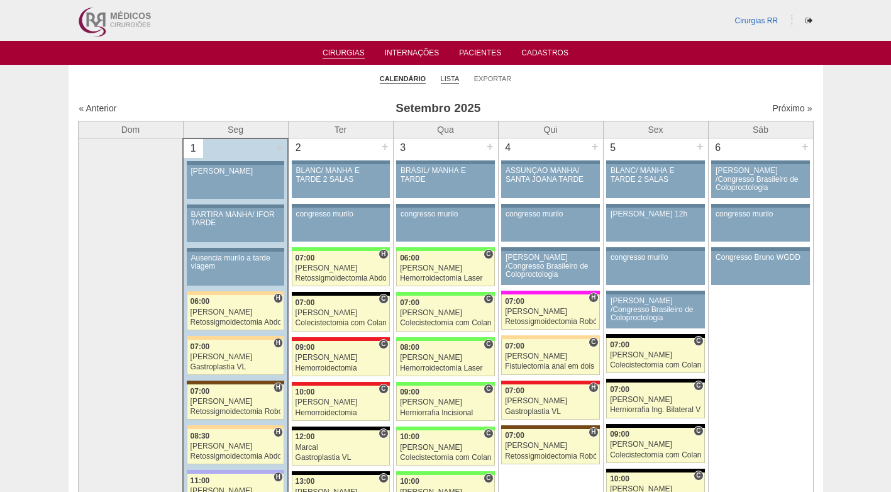
click at [446, 78] on link "Lista" at bounding box center [450, 78] width 19 height 9
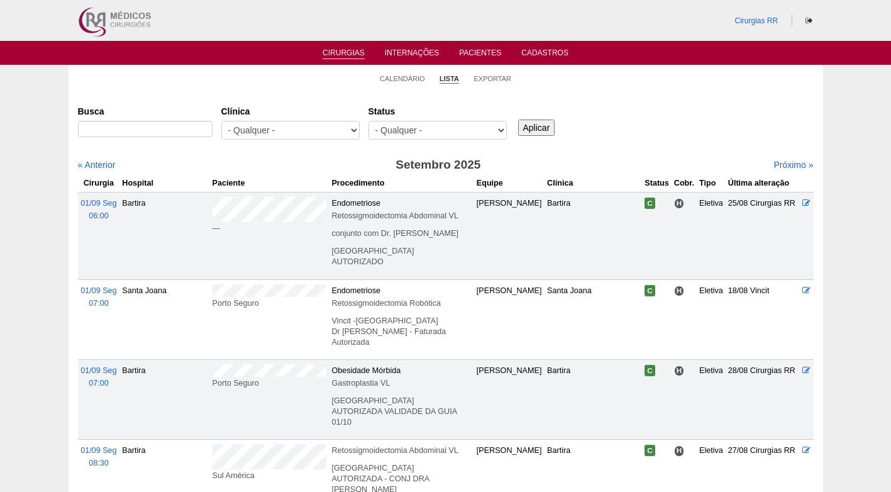
select select "resr"
click at [368, 121] on select "- Qualquer - Reservada Confirmada Suspensa Cancelada" at bounding box center [437, 130] width 138 height 19
click at [529, 127] on input "Aplicar" at bounding box center [536, 127] width 37 height 16
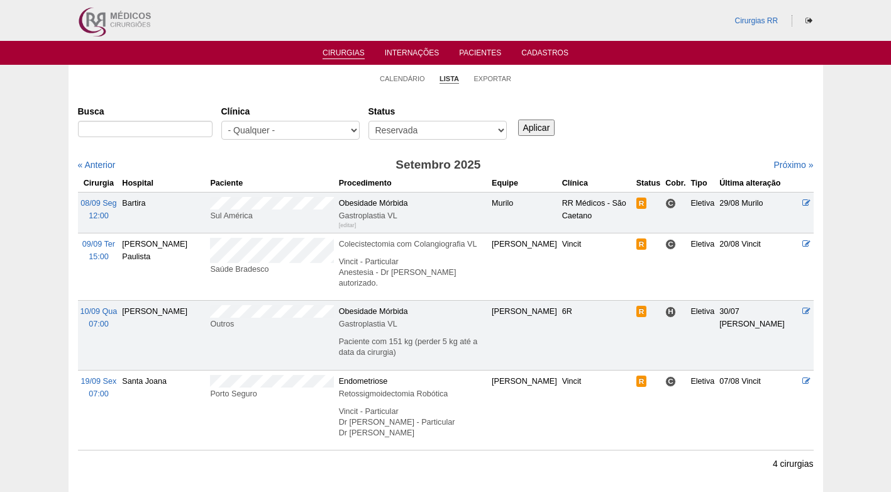
click at [661, 101] on div "Busca [GEOGRAPHIC_DATA] - Qualquer - 6R Alphaville Assunção Bartira Brasil Chri…" at bounding box center [446, 123] width 736 height 45
click at [695, 101] on div "Busca [GEOGRAPHIC_DATA] - Qualquer - 6R Alphaville Assunção Bartira Brasil Chri…" at bounding box center [446, 123] width 736 height 45
click at [405, 82] on link "Calendário" at bounding box center [402, 78] width 45 height 9
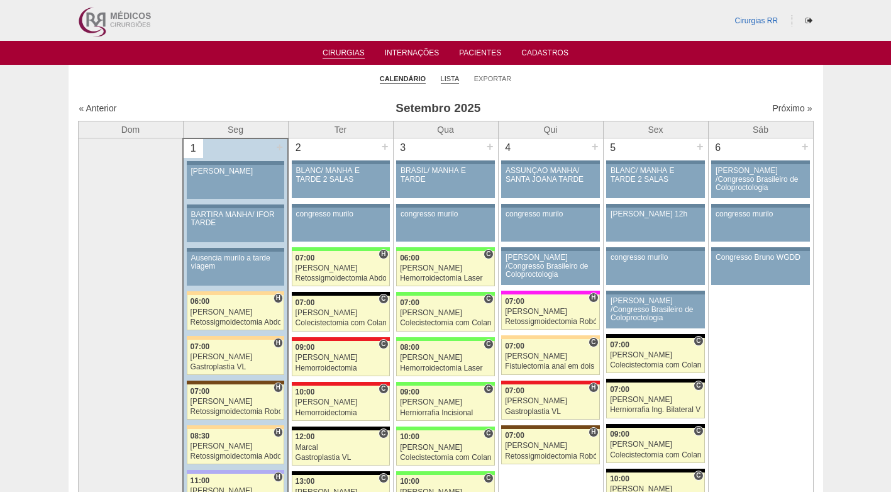
click at [454, 78] on link "Lista" at bounding box center [450, 78] width 19 height 9
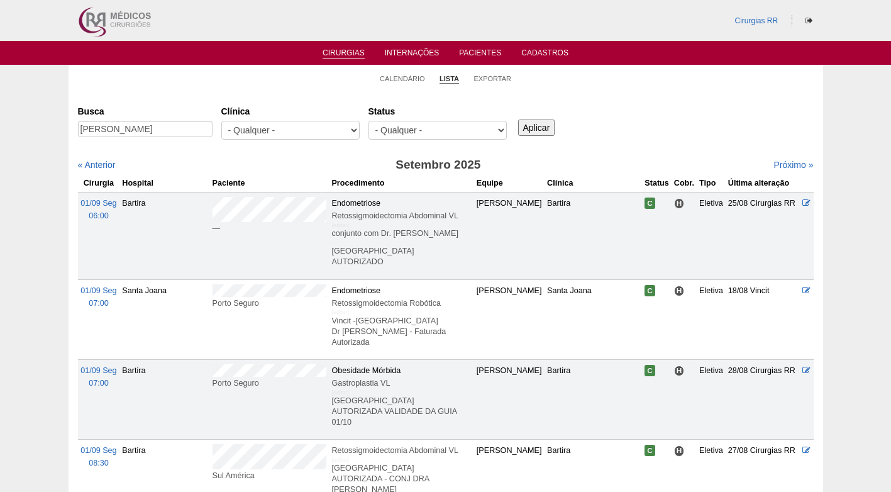
type input "[PERSON_NAME]"
click at [539, 130] on input "Aplicar" at bounding box center [536, 127] width 37 height 16
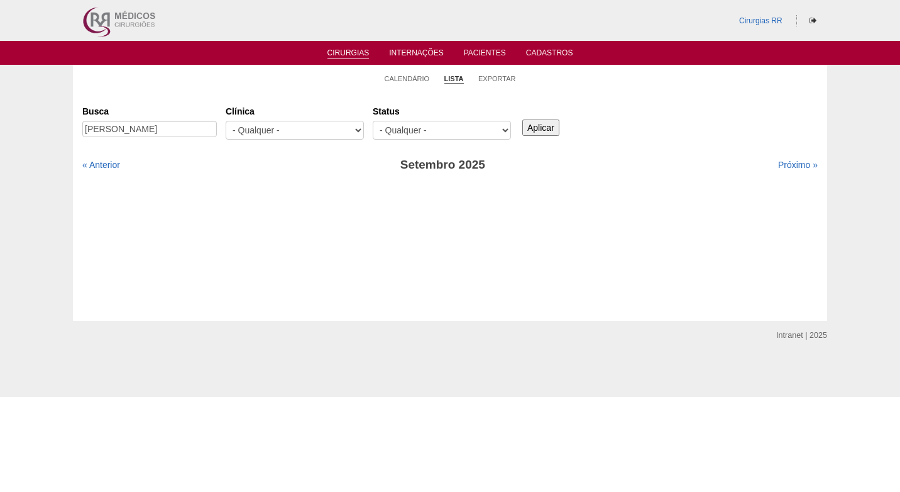
click at [663, 121] on div "Busca [PERSON_NAME] [GEOGRAPHIC_DATA] - Qualquer - 6R Alphaville Assunção Barti…" at bounding box center [450, 123] width 736 height 45
click at [791, 163] on link "Próximo »" at bounding box center [798, 165] width 40 height 10
click at [733, 133] on div "Busca [PERSON_NAME] [GEOGRAPHIC_DATA] - Qualquer - 6R Alphaville Assunção Barti…" at bounding box center [450, 123] width 736 height 45
click at [179, 175] on div "Busca Robison Luiz Brites de Souza Clínica - Qualquer - 6R Alphaville Assunção …" at bounding box center [450, 195] width 736 height 189
drag, startPoint x: 784, startPoint y: 167, endPoint x: 760, endPoint y: 133, distance: 42.0
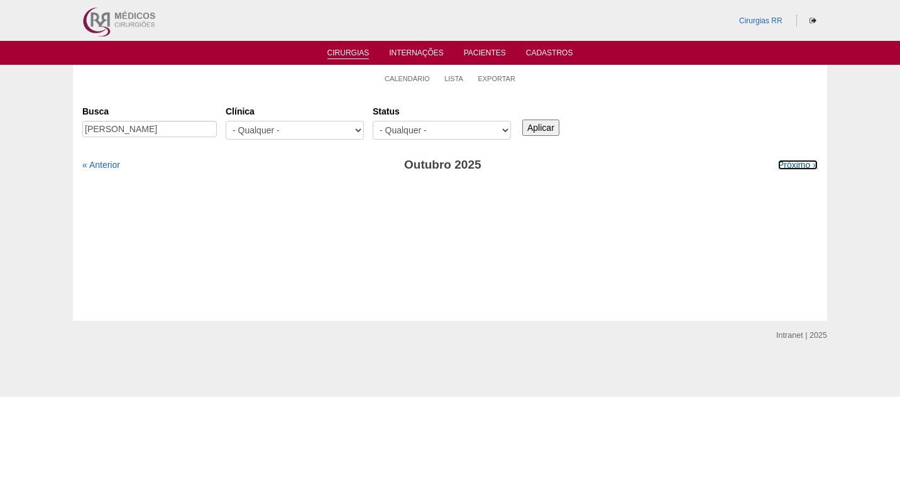
click at [783, 167] on link "Próximo »" at bounding box center [798, 165] width 40 height 10
click at [704, 147] on div "Busca [PERSON_NAME] [GEOGRAPHIC_DATA] - Qualquer - 6R Alphaville Assunção Barti…" at bounding box center [450, 138] width 736 height 74
click at [675, 127] on div "Busca Robison Luiz Brites de Souza Clínica - Qualquer - 6R Alphaville Assunção …" at bounding box center [450, 123] width 736 height 45
click at [690, 138] on div "Busca Robison Luiz Brites de Souza Clínica - Qualquer - 6R Alphaville Assunção …" at bounding box center [450, 123] width 736 height 45
click at [493, 207] on div "Busca Robison Luiz Brites de Souza Clínica - Qualquer - 6R Alphaville Assunção …" at bounding box center [450, 195] width 736 height 189
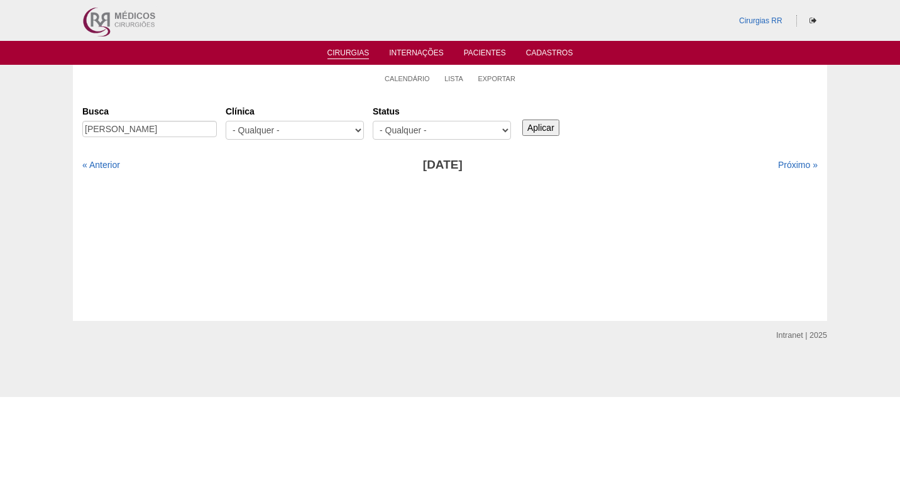
click at [668, 81] on ul "Calendário Lista Exportar" at bounding box center [450, 78] width 755 height 26
click at [338, 93] on div "Cirurgias Busca Robison Luiz Brites de Souza Clínica - Qualquer - 6R Alphaville…" at bounding box center [450, 205] width 755 height 229
click at [413, 96] on div "Cirurgias Busca Robison Luiz Brites de Souza Clínica - Qualquer - 6R Alphaville…" at bounding box center [450, 205] width 755 height 229
drag, startPoint x: 580, startPoint y: 90, endPoint x: 576, endPoint y: 113, distance: 23.6
click at [578, 90] on ul "Calendário Lista Exportar" at bounding box center [450, 78] width 755 height 26
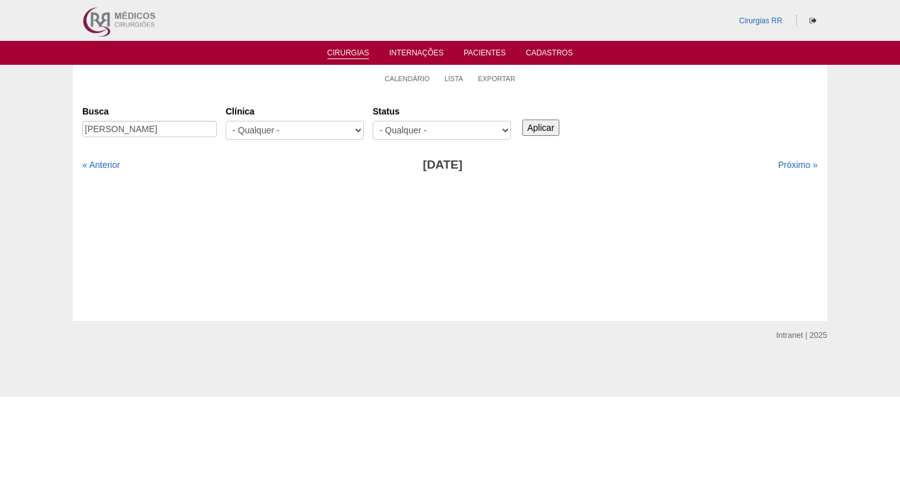
click at [628, 117] on div "Busca Robison Luiz Brites de Souza Clínica - Qualquer - 6R Alphaville Assunção …" at bounding box center [450, 123] width 736 height 45
drag, startPoint x: 161, startPoint y: 130, endPoint x: 213, endPoint y: 121, distance: 52.3
click at [209, 123] on input "[PERSON_NAME]" at bounding box center [149, 129] width 135 height 16
type input "Robison Luiz Brites"
drag, startPoint x: 542, startPoint y: 128, endPoint x: 550, endPoint y: 124, distance: 9.0
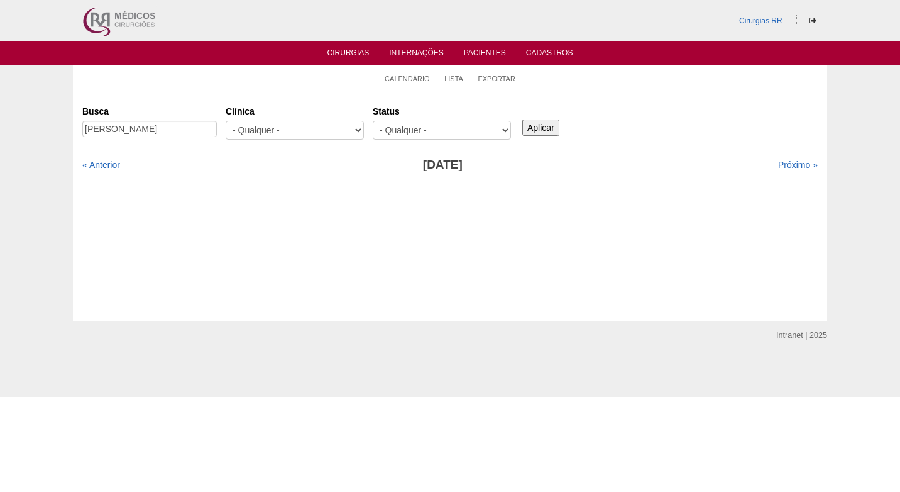
click at [544, 128] on input "Aplicar" at bounding box center [540, 127] width 37 height 16
click at [484, 95] on div "Cirurgias Busca Robison Luiz Brites Clínica - Qualquer - 6R Alphaville Assunção…" at bounding box center [450, 205] width 755 height 229
click at [567, 89] on ul "Calendário Lista Exportar" at bounding box center [450, 78] width 755 height 26
drag, startPoint x: 475, startPoint y: 162, endPoint x: 604, endPoint y: 126, distance: 134.0
click at [477, 162] on h3 "Novembro 2025" at bounding box center [443, 165] width 368 height 18
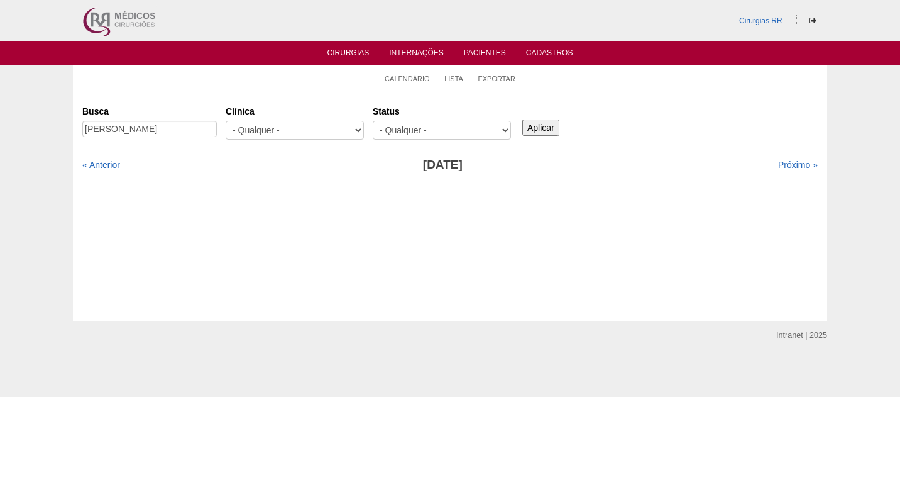
click at [638, 107] on div "Busca Robison Luiz Brites Clínica - Qualquer - 6R Alphaville Assunção Bartira B…" at bounding box center [450, 123] width 736 height 45
click at [405, 77] on link "Calendário" at bounding box center [407, 78] width 45 height 9
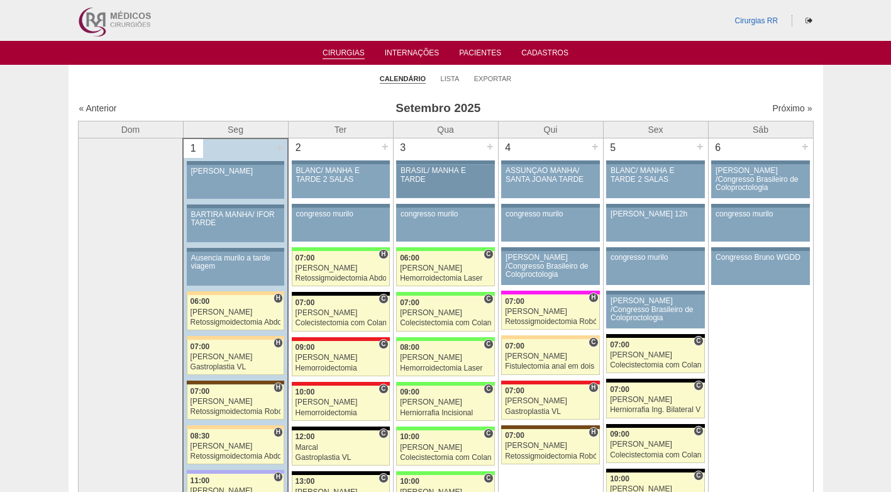
drag, startPoint x: 572, startPoint y: 91, endPoint x: 472, endPoint y: 168, distance: 126.4
click at [553, 84] on ul "Calendário Lista Exportar" at bounding box center [446, 78] width 755 height 26
click at [587, 89] on ul "Calendário Lista Exportar" at bounding box center [446, 78] width 755 height 26
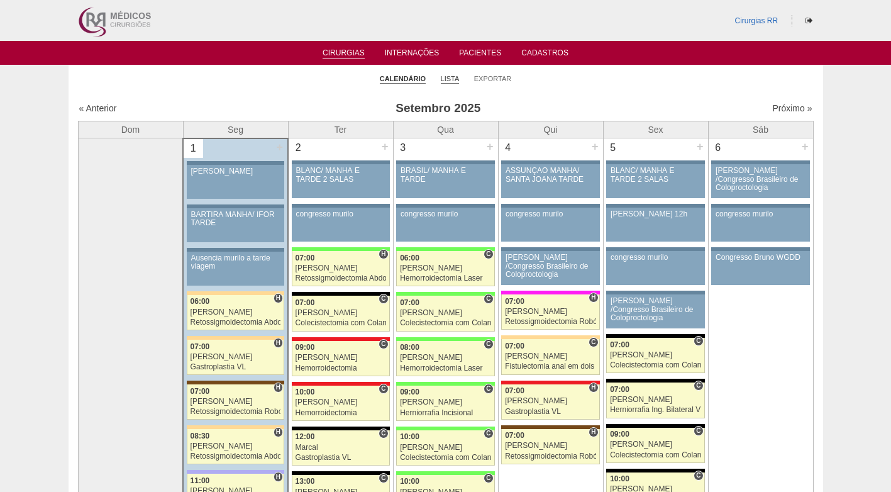
click at [447, 80] on link "Lista" at bounding box center [450, 78] width 19 height 9
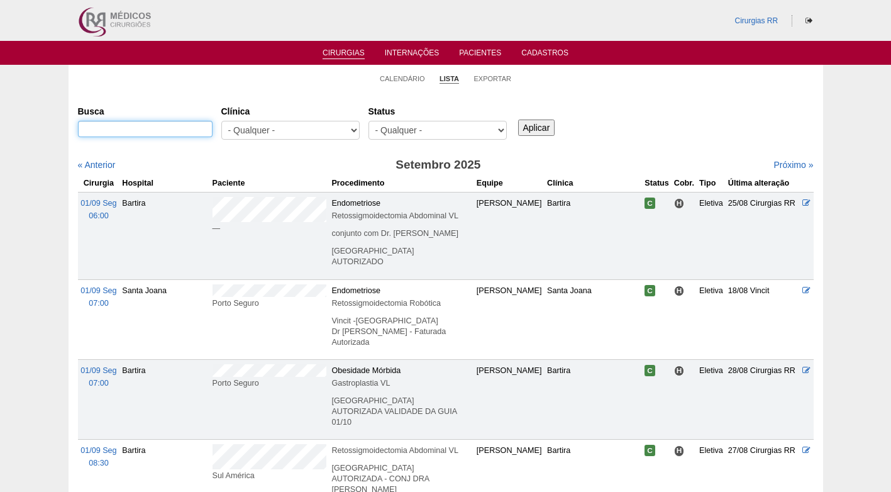
click at [178, 133] on input "Busca" at bounding box center [145, 129] width 135 height 16
paste input "[PERSON_NAME]"
type input "[PERSON_NAME]"
click at [542, 123] on input "Aplicar" at bounding box center [536, 127] width 37 height 16
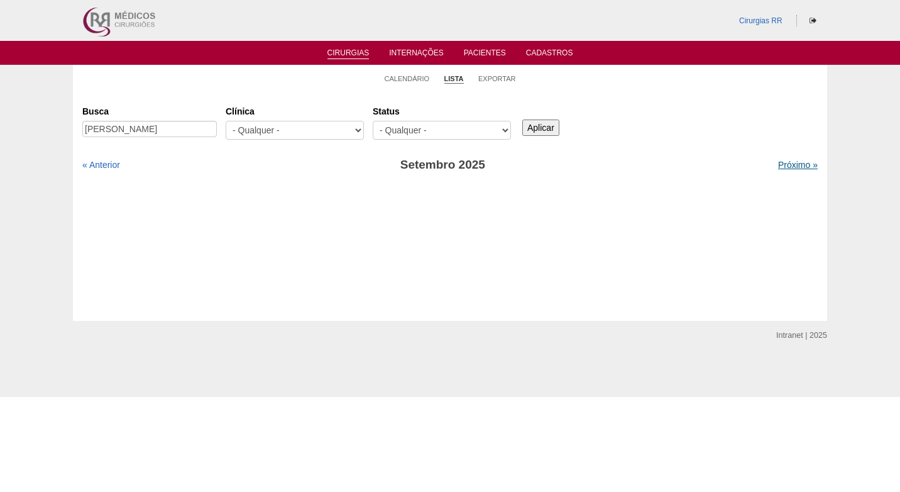
click at [785, 167] on link "Próximo »" at bounding box center [798, 165] width 40 height 10
drag, startPoint x: 0, startPoint y: 0, endPoint x: 780, endPoint y: 167, distance: 797.3
click at [782, 167] on link "Próximo »" at bounding box center [798, 165] width 40 height 10
drag, startPoint x: 138, startPoint y: 126, endPoint x: 221, endPoint y: 126, distance: 82.4
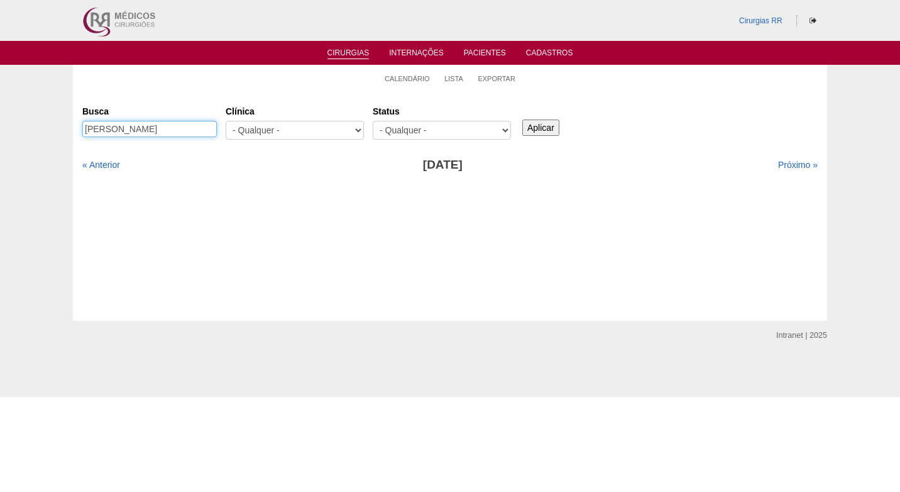
click at [221, 126] on div "Busca [PERSON_NAME]" at bounding box center [153, 122] width 143 height 43
type input "[PERSON_NAME]"
click at [549, 126] on input "Aplicar" at bounding box center [540, 127] width 37 height 16
click at [111, 166] on link "« Anterior" at bounding box center [101, 165] width 38 height 10
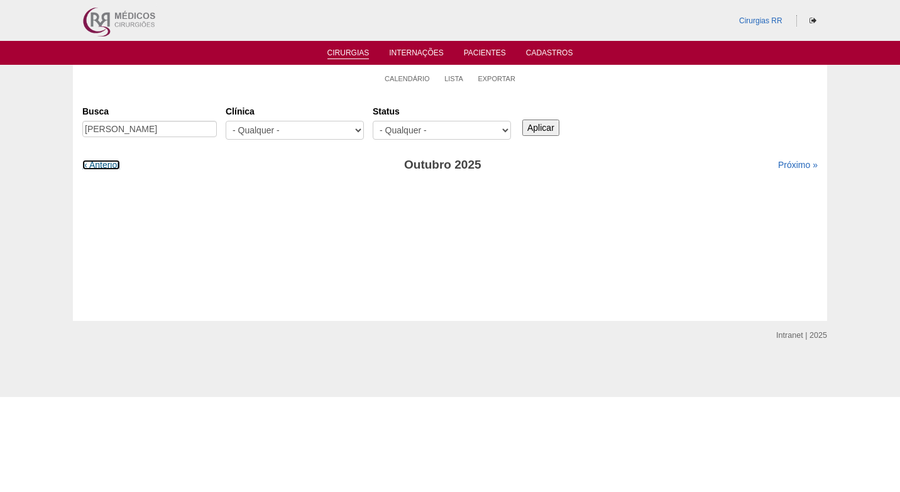
click at [111, 166] on link "« Anterior" at bounding box center [101, 165] width 38 height 10
drag, startPoint x: 0, startPoint y: 0, endPoint x: 111, endPoint y: 166, distance: 199.8
click at [111, 166] on link "« Anterior" at bounding box center [101, 165] width 38 height 10
click at [747, 145] on div "Busca [PERSON_NAME] [GEOGRAPHIC_DATA] - Qualquer - 6R Alphaville Assunção Barti…" at bounding box center [450, 123] width 736 height 45
drag, startPoint x: 722, startPoint y: 133, endPoint x: 716, endPoint y: 140, distance: 8.9
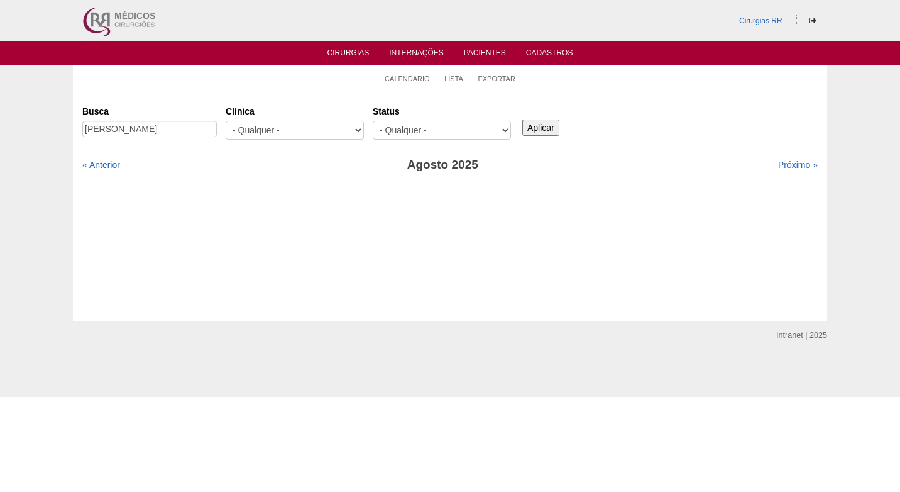
click at [722, 131] on div "Busca [PERSON_NAME] [GEOGRAPHIC_DATA] - Qualquer - 6R Alphaville Assunção Barti…" at bounding box center [450, 123] width 736 height 45
click at [423, 218] on div "Busca [PERSON_NAME] [GEOGRAPHIC_DATA] - Qualquer - 6R Alphaville Assunção Barti…" at bounding box center [450, 195] width 736 height 189
click at [310, 84] on ul "Calendário Lista Exportar" at bounding box center [450, 78] width 755 height 26
click at [500, 206] on div "Busca [PERSON_NAME] [GEOGRAPHIC_DATA] - Qualquer - 6R Alphaville Assunção Barti…" at bounding box center [450, 195] width 736 height 189
click at [642, 160] on div "Próximo »" at bounding box center [729, 164] width 177 height 13
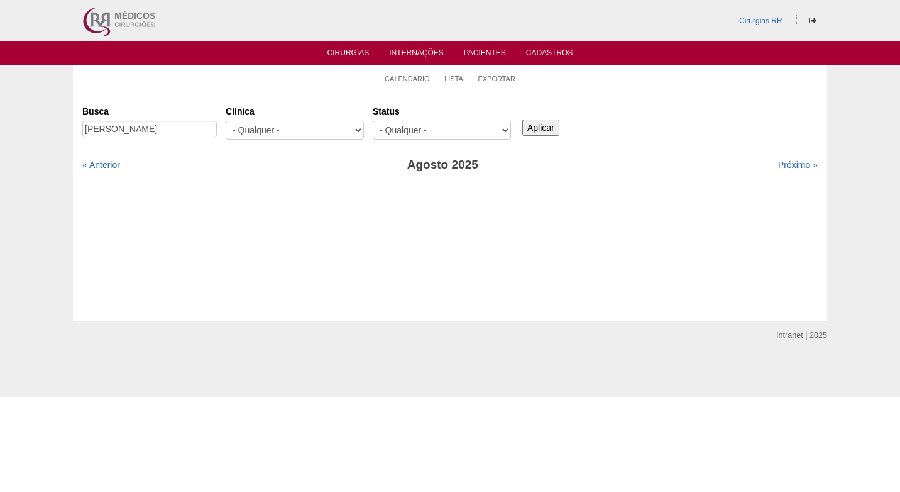
click at [602, 88] on ul "Calendário Lista Exportar" at bounding box center [450, 78] width 755 height 26
drag, startPoint x: 714, startPoint y: 119, endPoint x: 705, endPoint y: 117, distance: 9.6
click at [715, 118] on div "Busca [PERSON_NAME] [GEOGRAPHIC_DATA] - Qualquer - 6R Alphaville Assunção Barti…" at bounding box center [450, 123] width 736 height 45
click at [268, 79] on ul "Calendário Lista Exportar" at bounding box center [450, 78] width 755 height 26
